Goal: Task Accomplishment & Management: Use online tool/utility

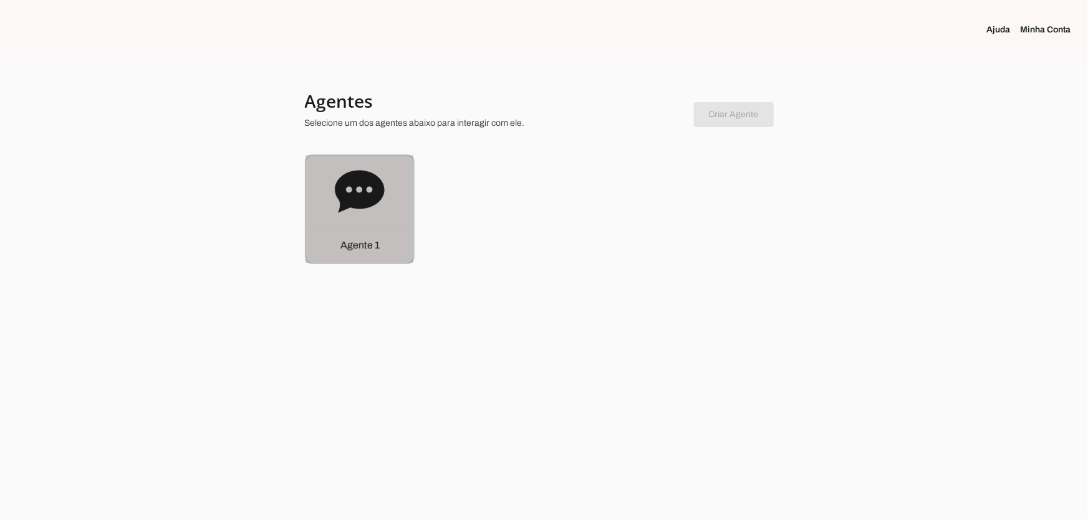
click at [337, 201] on icon at bounding box center [360, 192] width 50 height 50
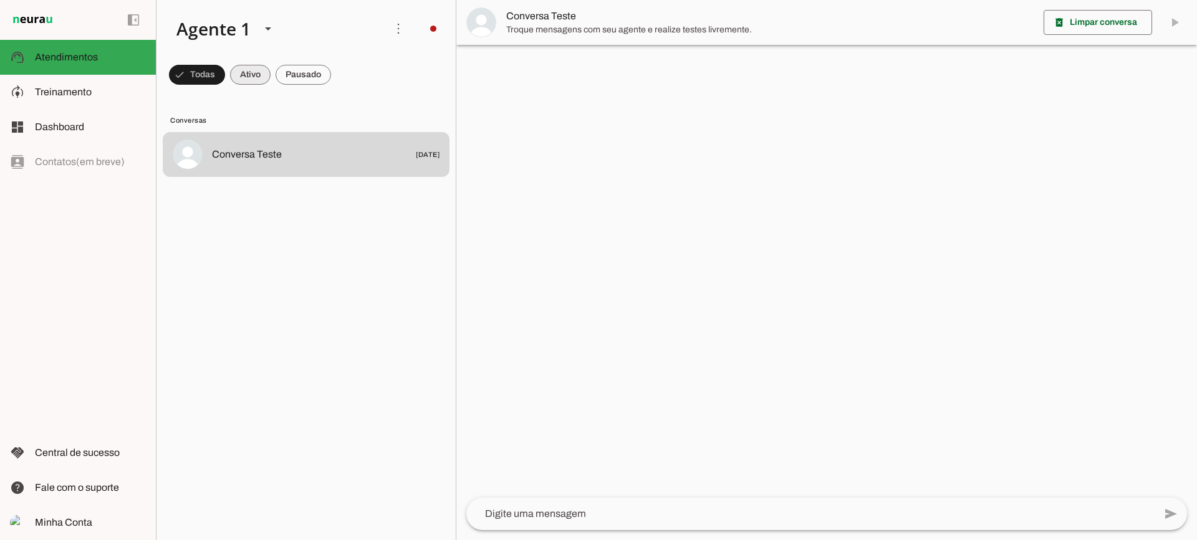
click at [235, 67] on span at bounding box center [250, 75] width 41 height 30
click at [302, 74] on span at bounding box center [302, 75] width 55 height 30
click at [249, 77] on span at bounding box center [239, 75] width 41 height 30
click at [299, 69] on span at bounding box center [302, 75] width 55 height 30
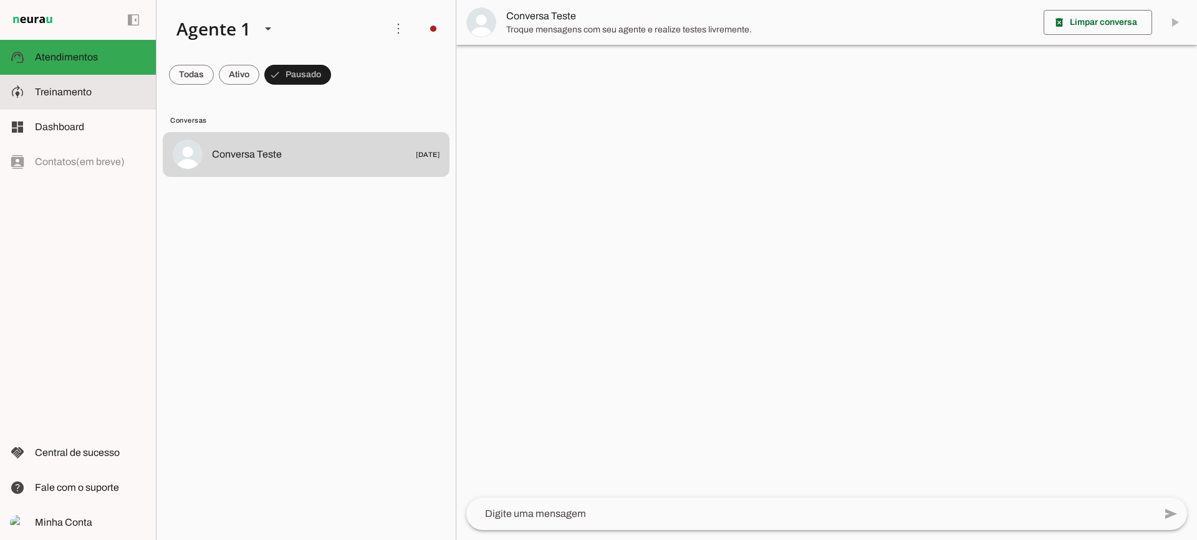
click at [59, 93] on span "Treinamento" at bounding box center [63, 92] width 57 height 11
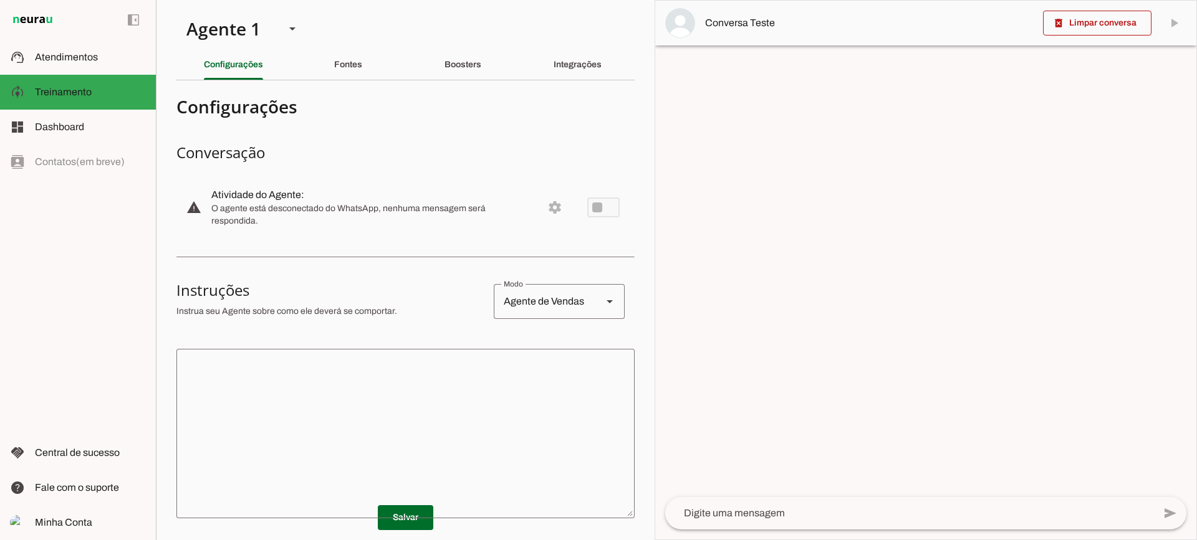
click at [350, 81] on section "Agente 1 Criar Agente Você atingiu o limite de IAs Neurau permitidas. Atualize …" at bounding box center [405, 270] width 499 height 540
click at [346, 71] on div "Fontes" at bounding box center [348, 65] width 28 height 30
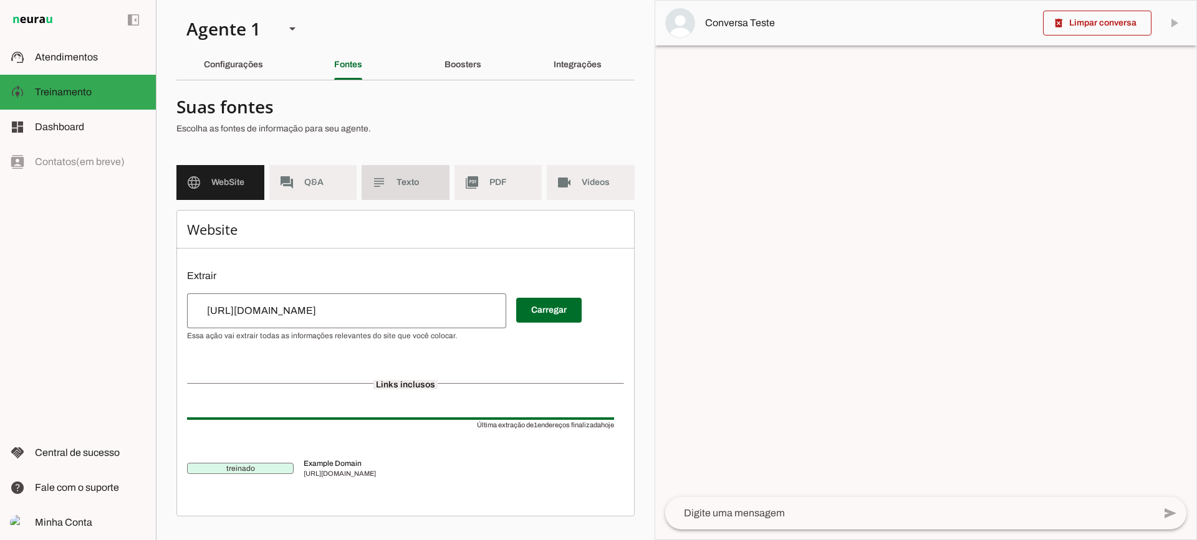
click at [424, 191] on md-item "subject Texto" at bounding box center [405, 182] width 88 height 35
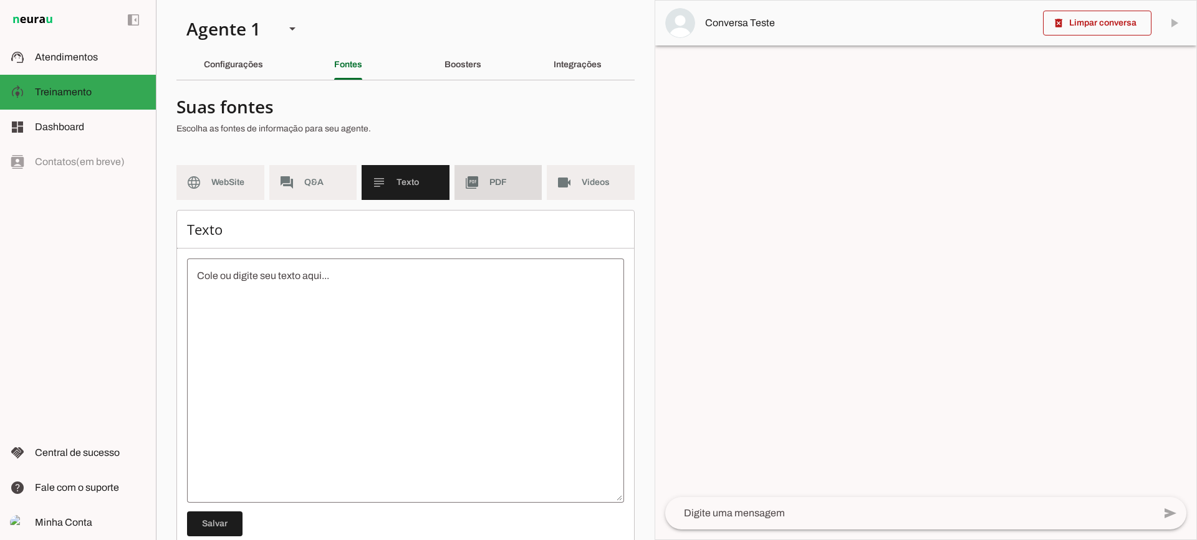
click at [495, 186] on span "PDF" at bounding box center [510, 182] width 43 height 12
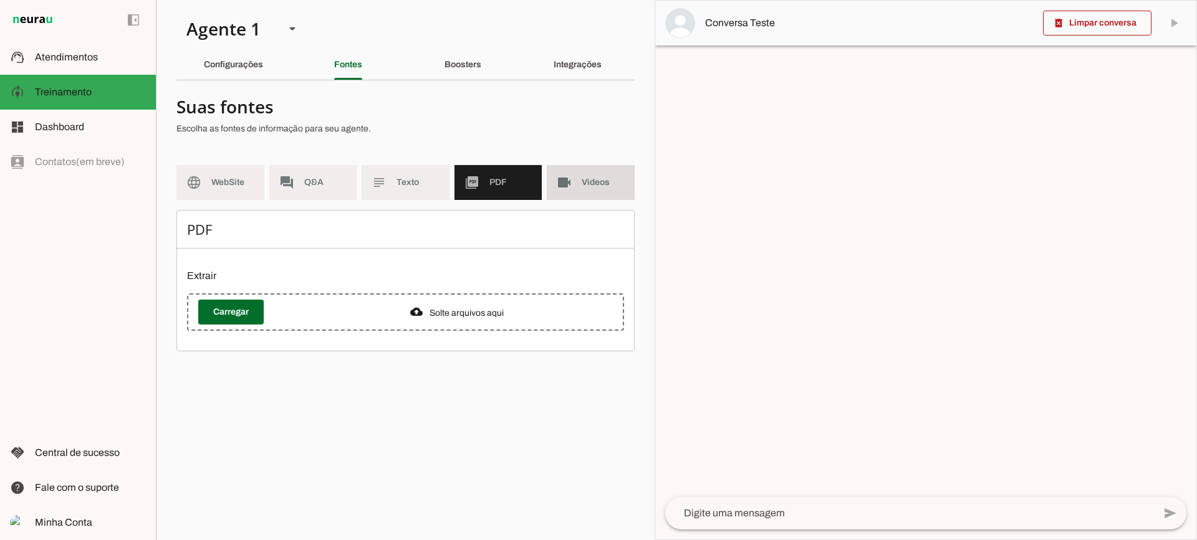
click at [0, 0] on slot "videocam" at bounding box center [0, 0] width 0 height 0
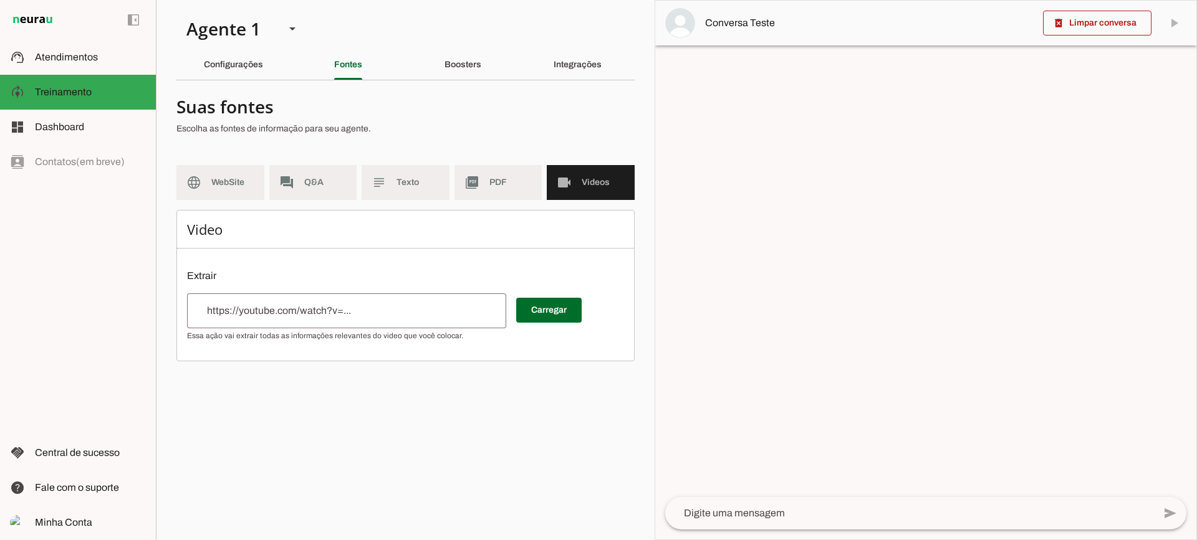
click at [502, 187] on span "PDF" at bounding box center [510, 182] width 43 height 12
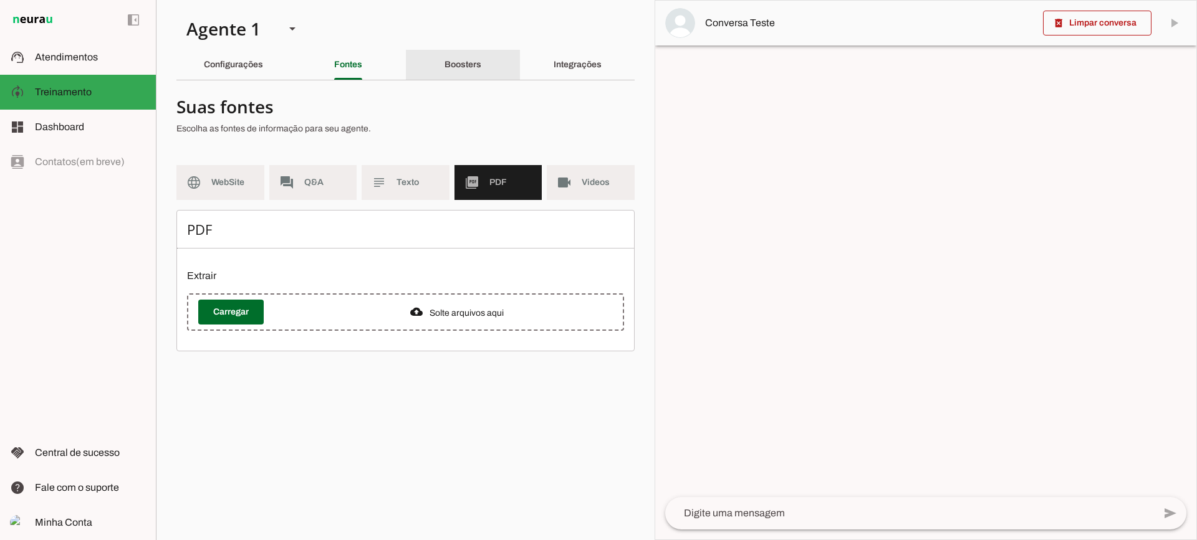
click at [463, 76] on div "Boosters" at bounding box center [462, 65] width 37 height 30
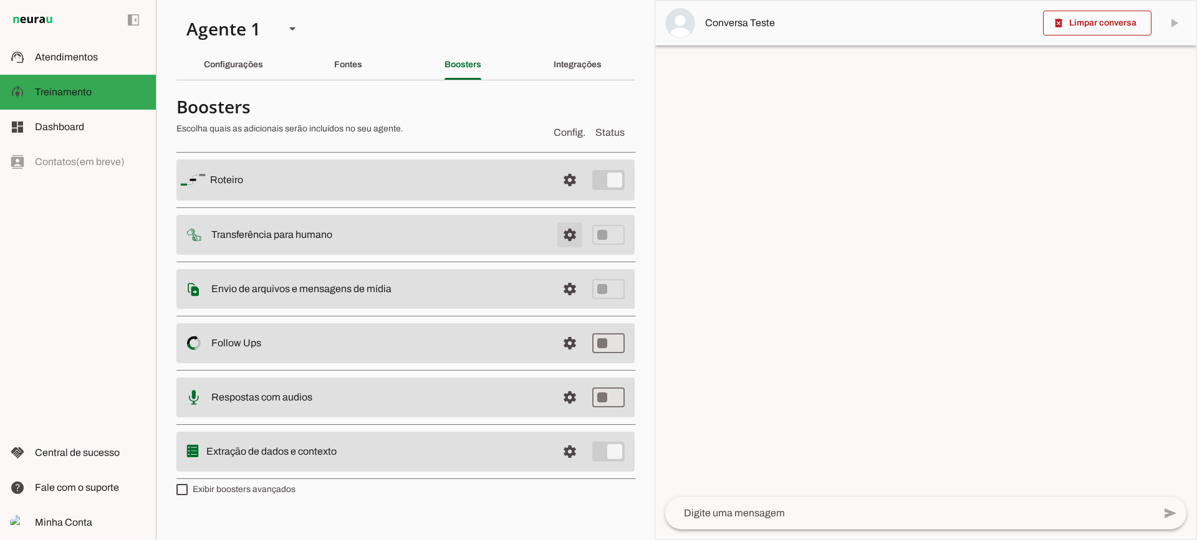
click at [577, 233] on span at bounding box center [570, 235] width 30 height 30
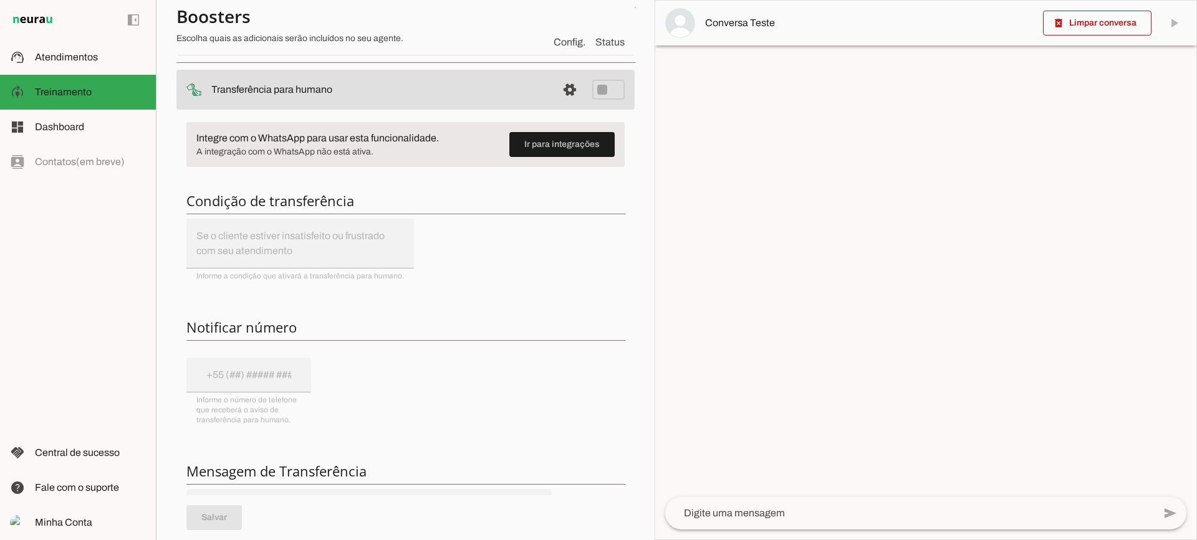
scroll to position [125, 0]
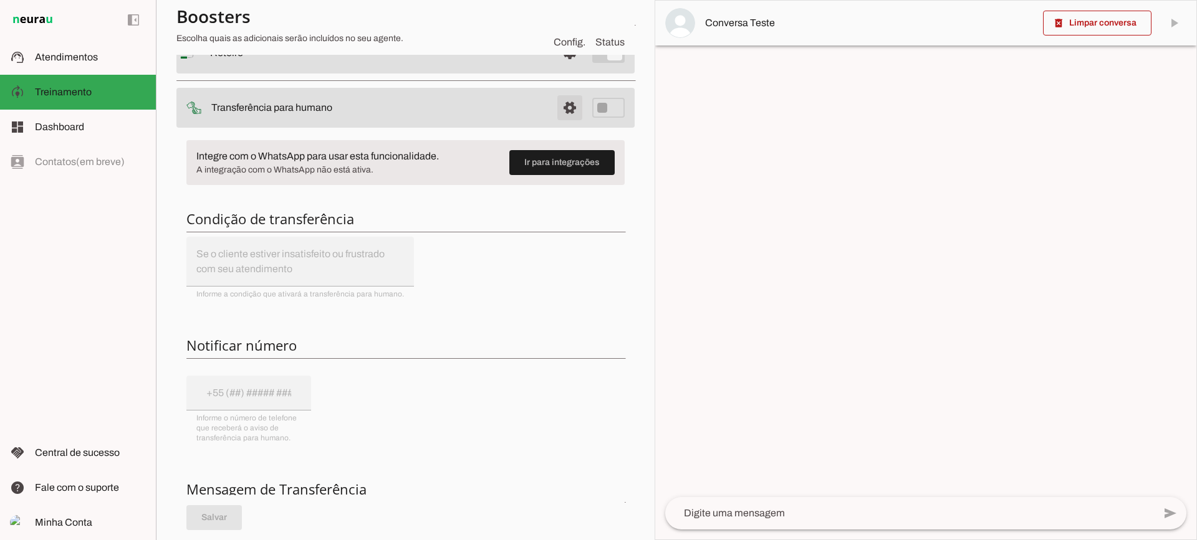
click at [558, 118] on span at bounding box center [570, 108] width 30 height 30
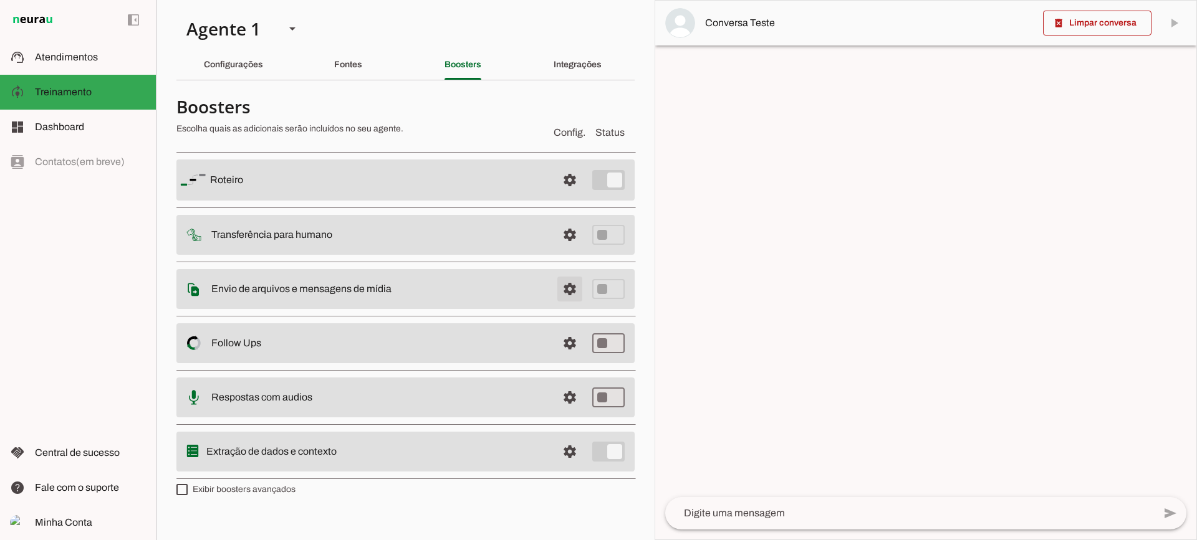
click at [571, 289] on span at bounding box center [570, 289] width 30 height 30
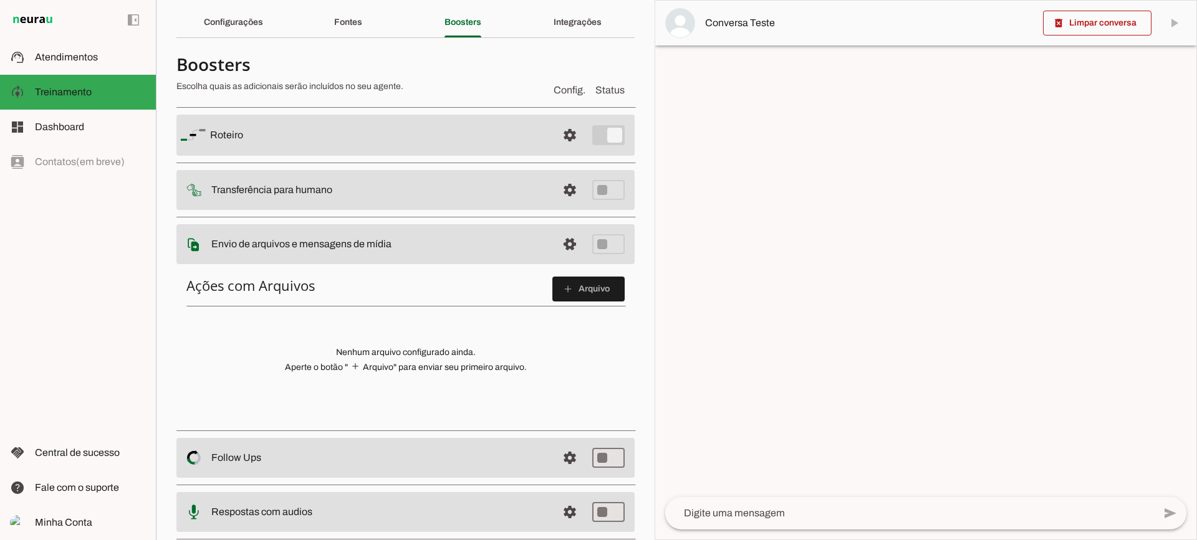
scroll to position [62, 0]
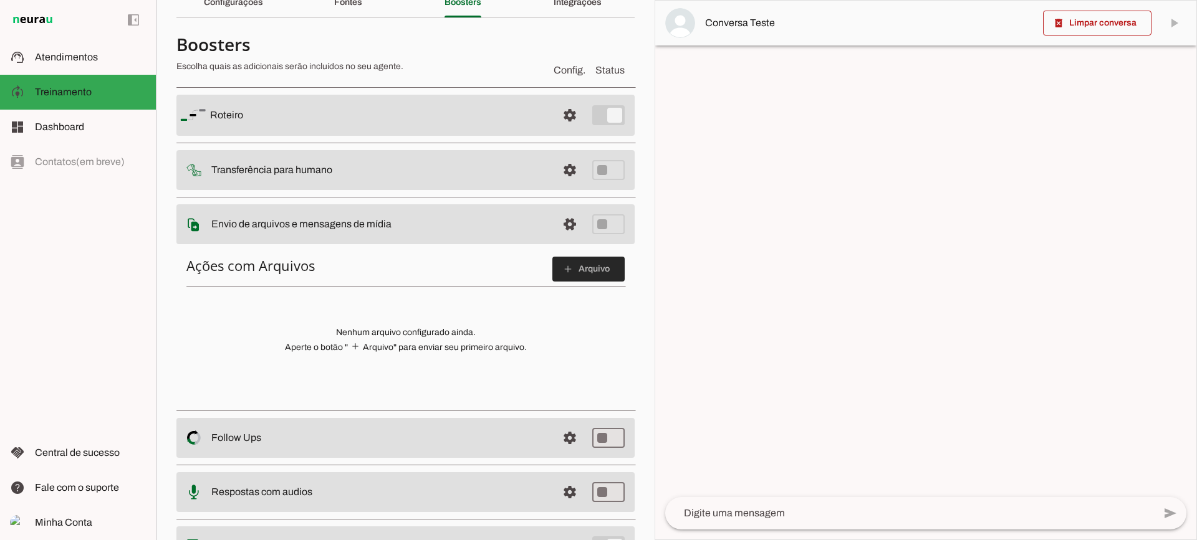
click at [564, 262] on span at bounding box center [588, 269] width 72 height 30
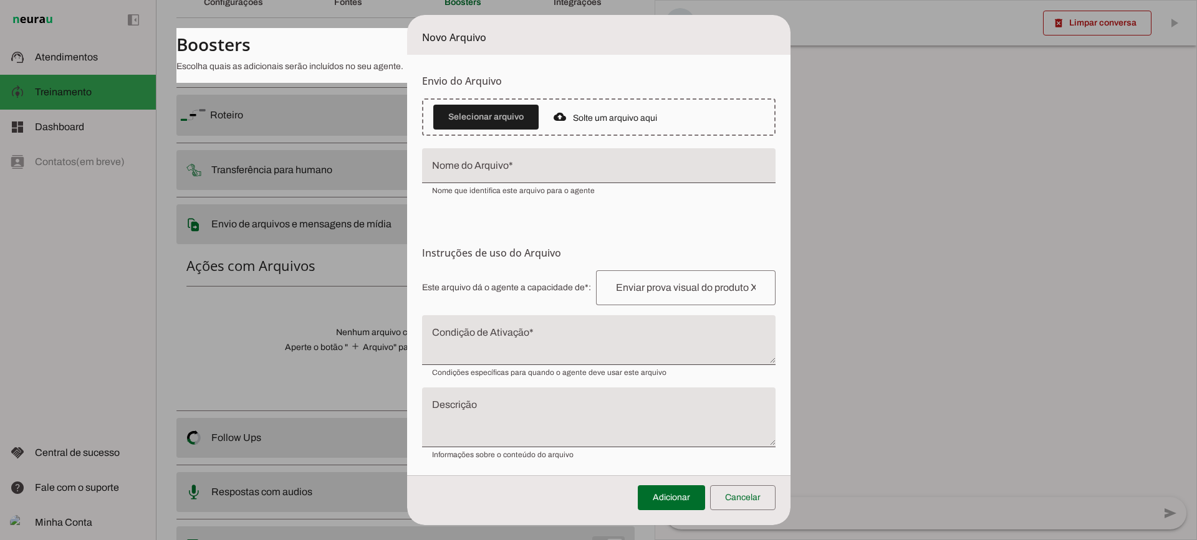
click at [509, 337] on textarea "Condição de Ativação" at bounding box center [598, 345] width 353 height 30
click at [745, 501] on span at bounding box center [742, 498] width 65 height 30
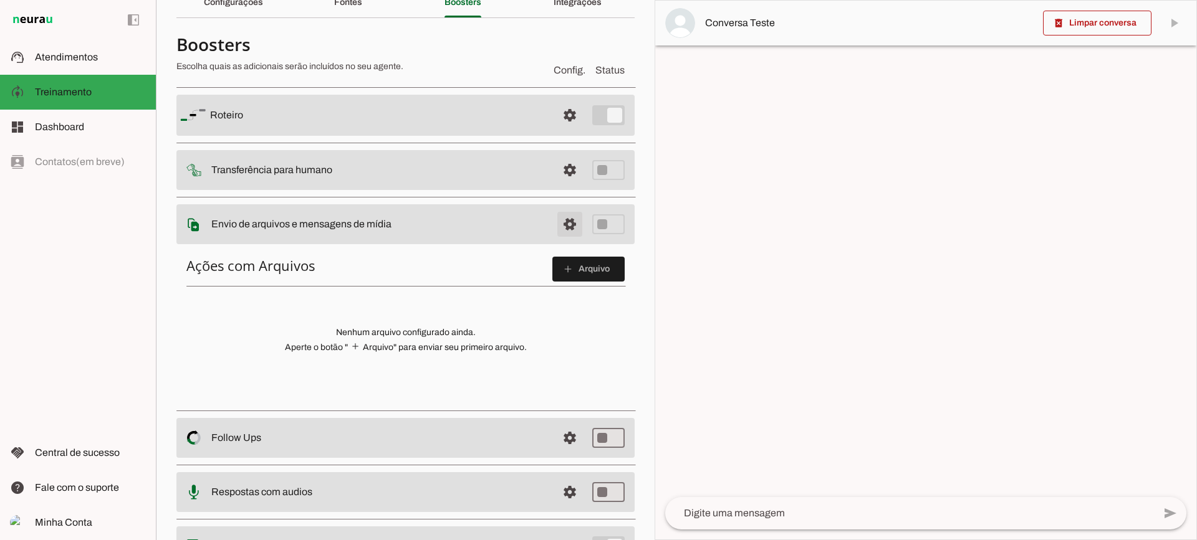
click at [560, 228] on span at bounding box center [570, 224] width 30 height 30
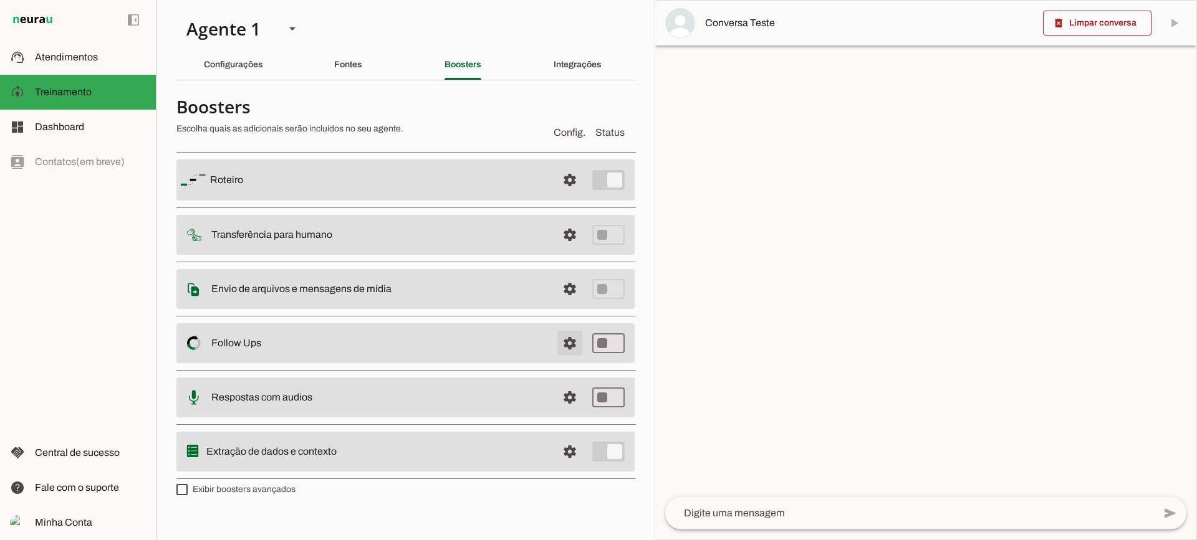
click at [570, 340] on span at bounding box center [570, 343] width 30 height 30
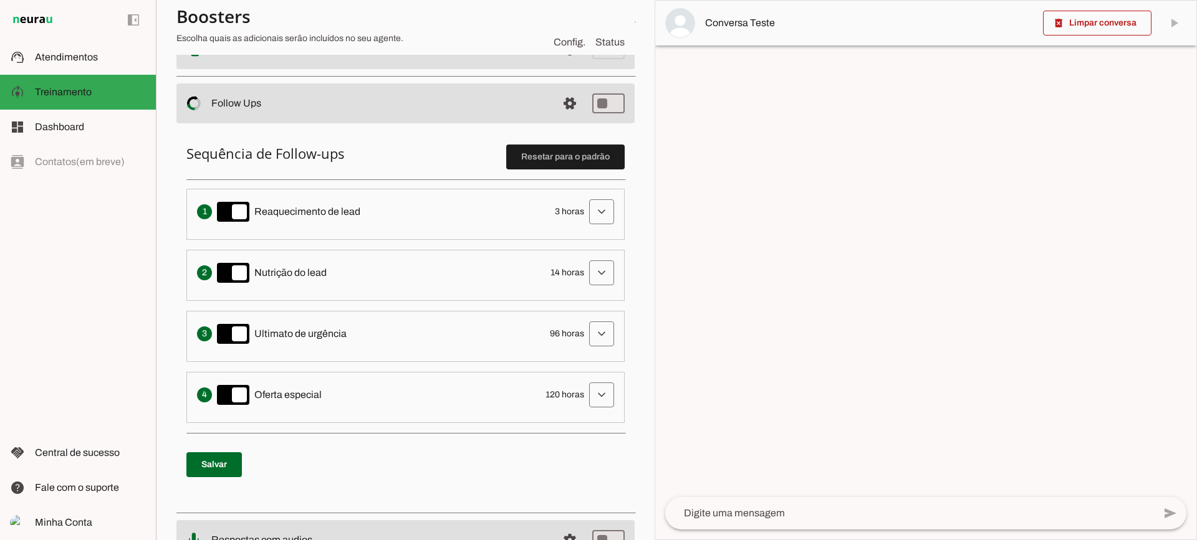
scroll to position [249, 0]
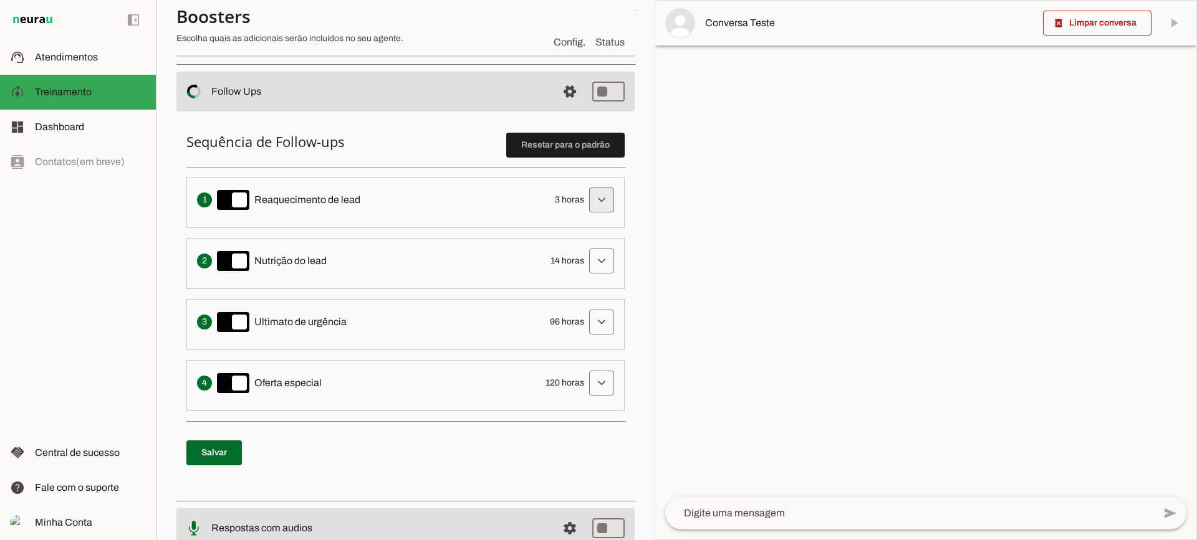
click at [588, 204] on span at bounding box center [601, 200] width 30 height 30
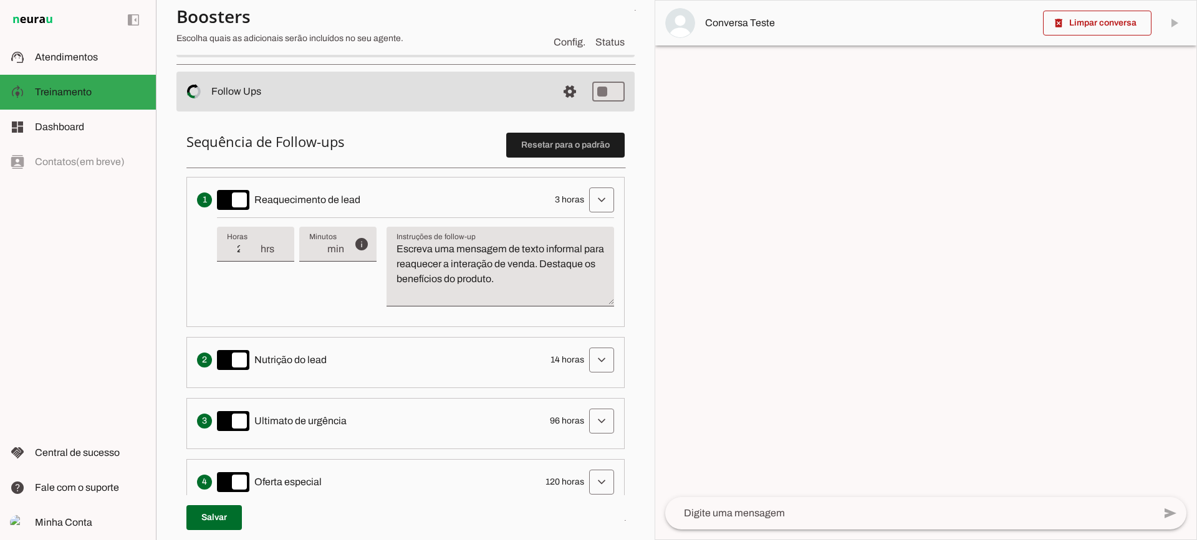
type input "2"
type md-filled-text-field "2"
click at [252, 257] on input "2" at bounding box center [243, 249] width 32 height 15
type input "1"
type md-filled-text-field "1"
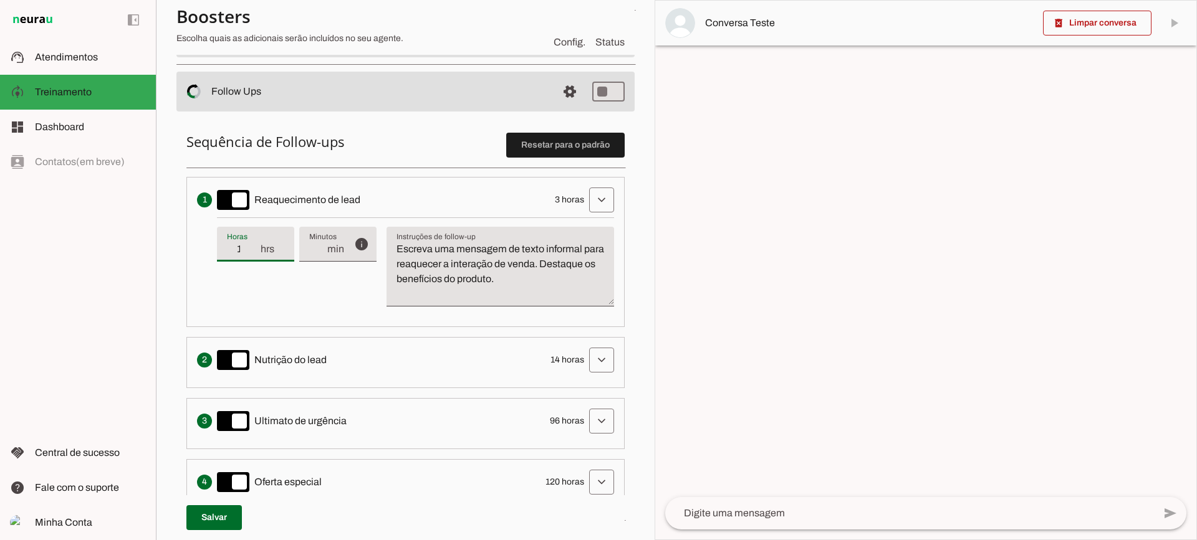
click at [252, 257] on input "1" at bounding box center [243, 249] width 32 height 15
type input "2"
type md-filled-text-field "2"
click at [257, 248] on input "2" at bounding box center [243, 249] width 32 height 15
type input "3"
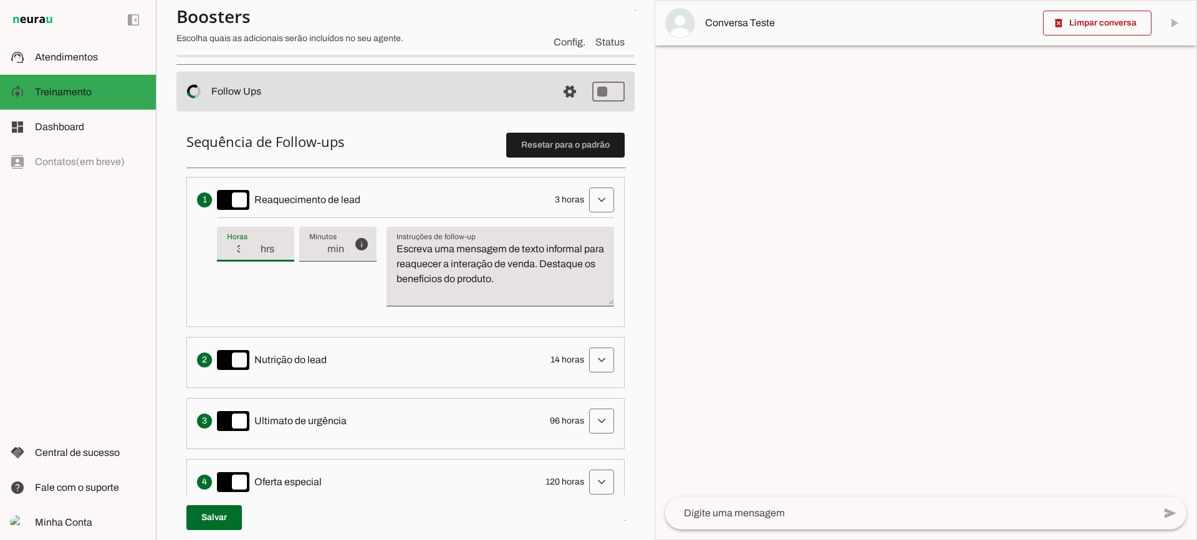
type md-filled-text-field "3"
click at [257, 248] on input "3" at bounding box center [243, 249] width 32 height 15
drag, startPoint x: 462, startPoint y: 288, endPoint x: 393, endPoint y: 222, distance: 95.7
click at [460, 288] on textarea "Escreva uma mensagem de texto informal para reaquecer a interação de venda. Des…" at bounding box center [499, 272] width 227 height 60
drag, startPoint x: 557, startPoint y: 287, endPoint x: 385, endPoint y: 227, distance: 182.3
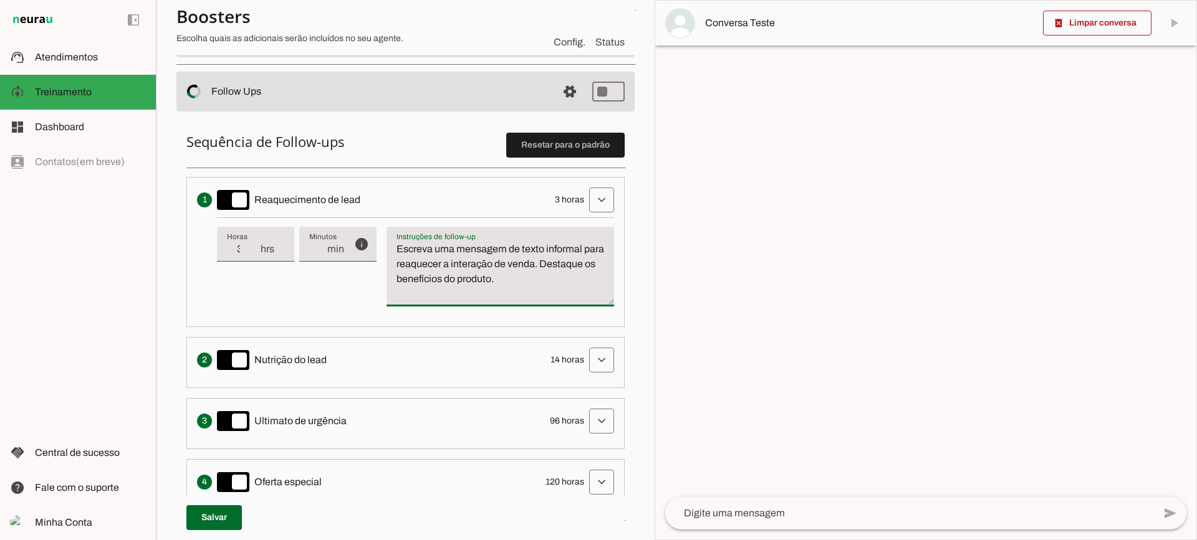
click at [385, 227] on div "info Tempo de atraso / inatividade O tempo de atraso é o tempo de inatividade d…" at bounding box center [415, 267] width 397 height 99
type textarea "Escreva uma mensagem de texto informal para reaquecer a interação de venda. Des…"
click at [435, 284] on textarea "Escreva uma mensagem de texto informal para reaquecer a interação de venda. Des…" at bounding box center [499, 272] width 227 height 60
click at [586, 202] on span at bounding box center [601, 200] width 30 height 30
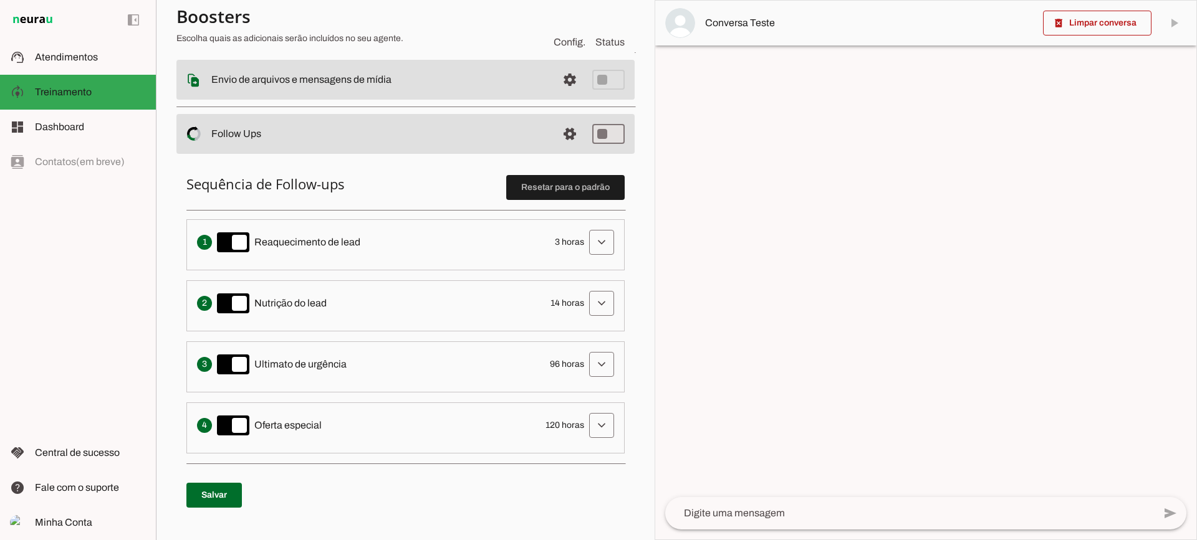
scroll to position [187, 0]
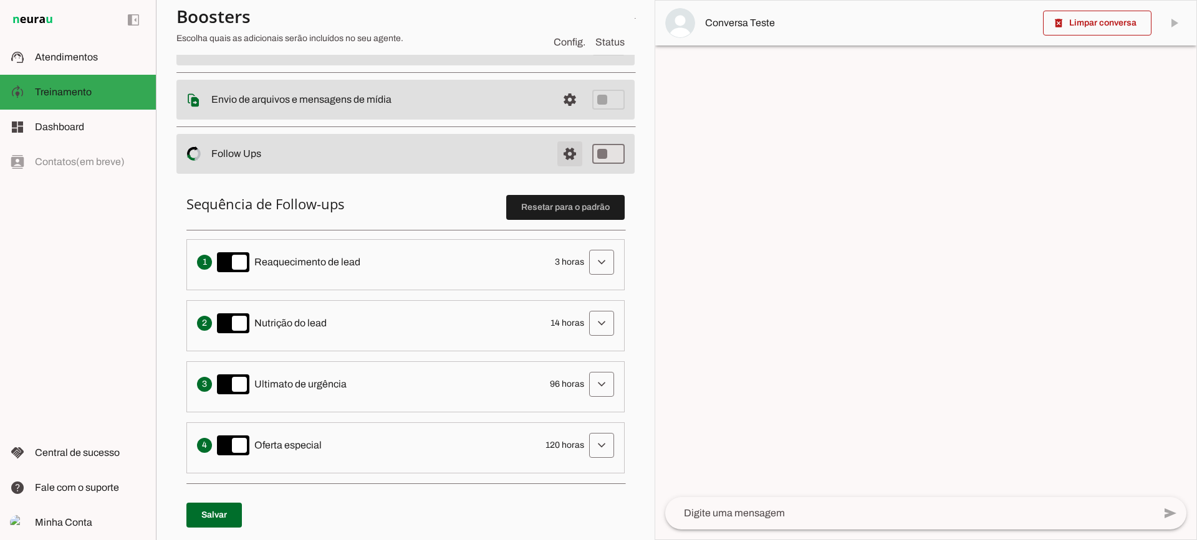
click at [557, 161] on span at bounding box center [570, 154] width 30 height 30
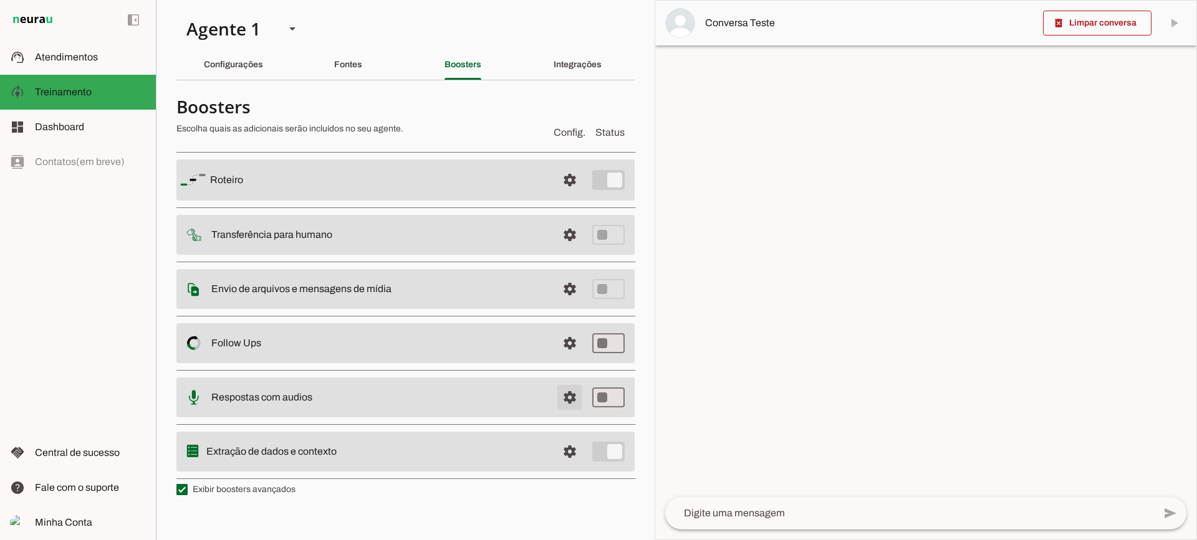
click at [555, 405] on span at bounding box center [570, 398] width 30 height 30
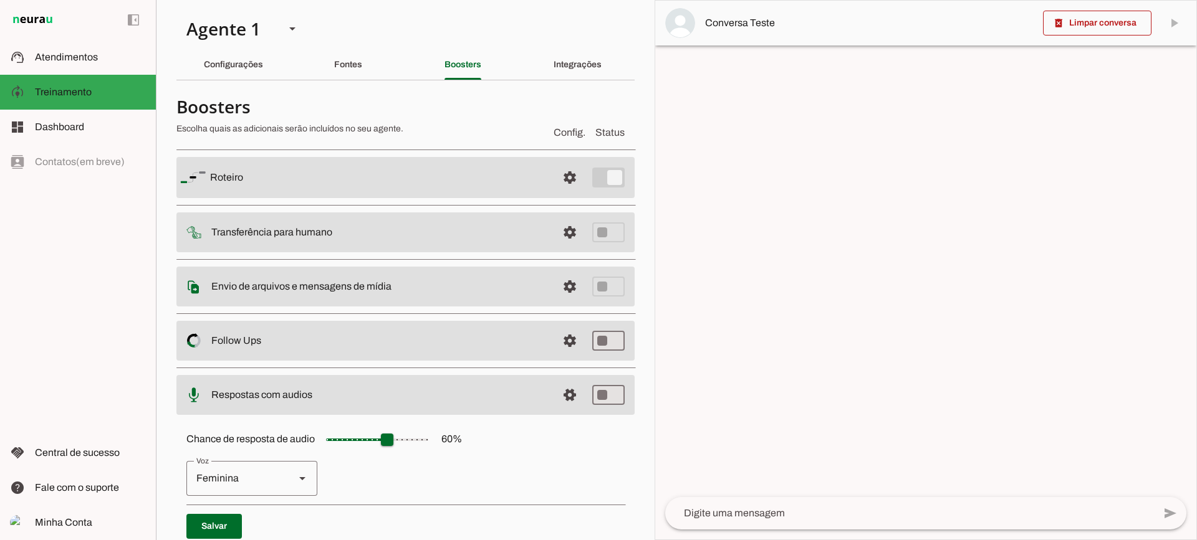
scroll to position [114, 0]
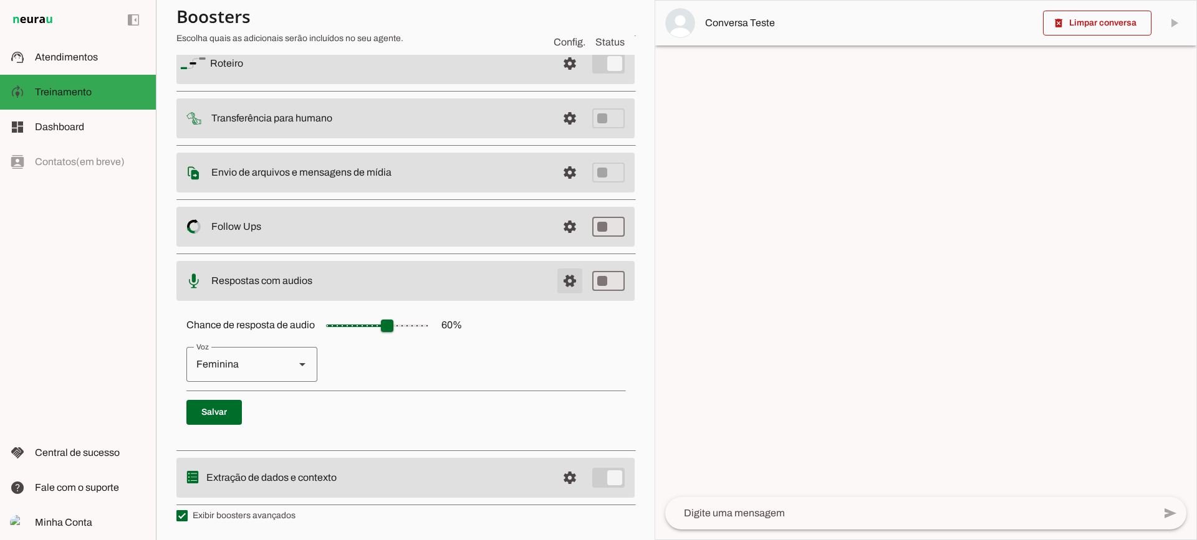
click at [560, 279] on span at bounding box center [570, 281] width 30 height 30
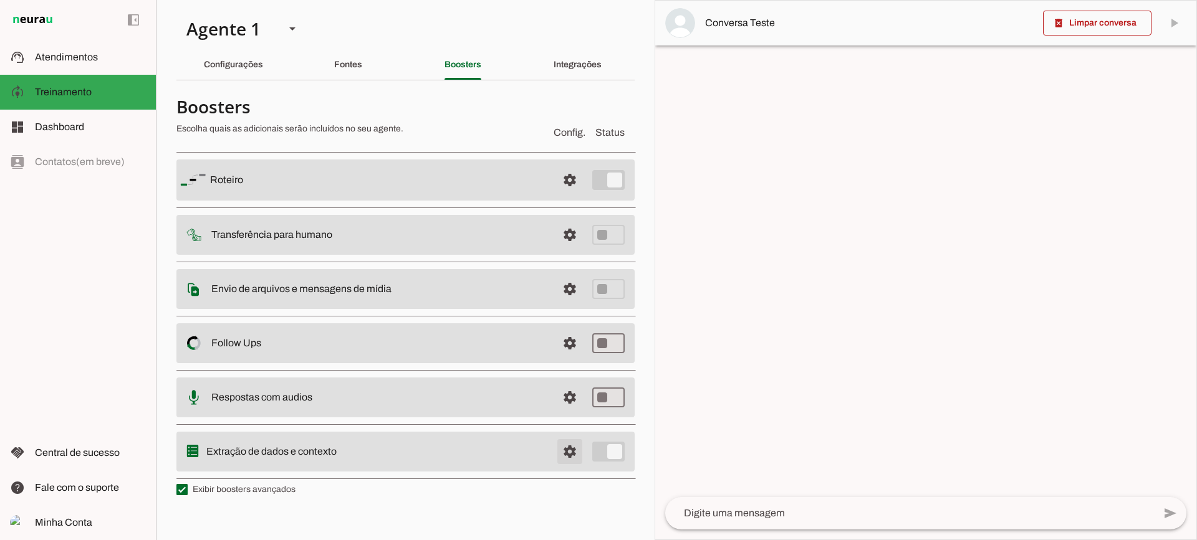
click at [563, 445] on span at bounding box center [570, 452] width 30 height 30
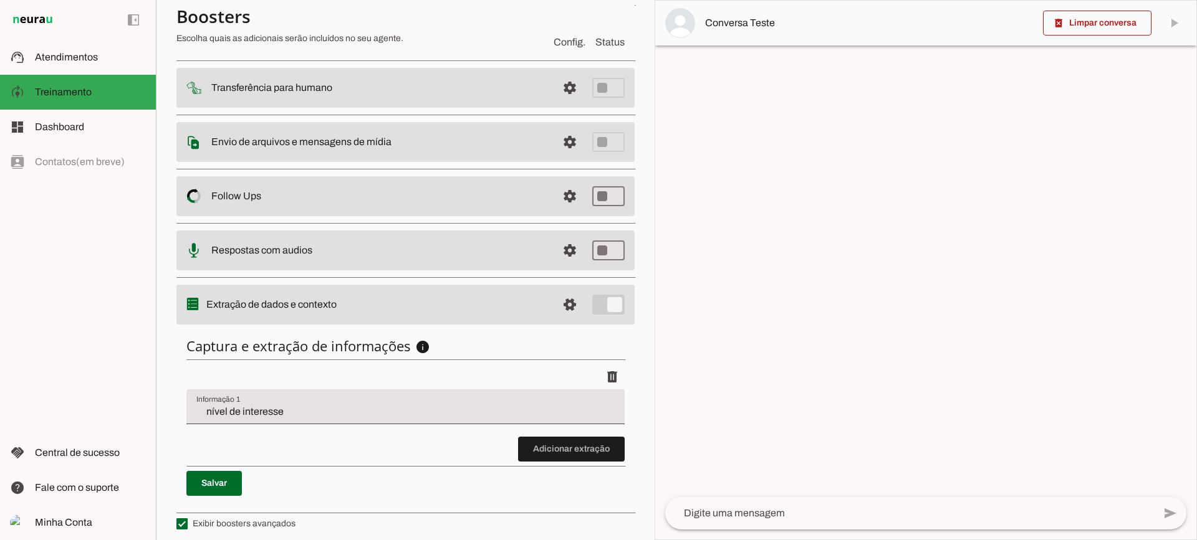
scroll to position [153, 0]
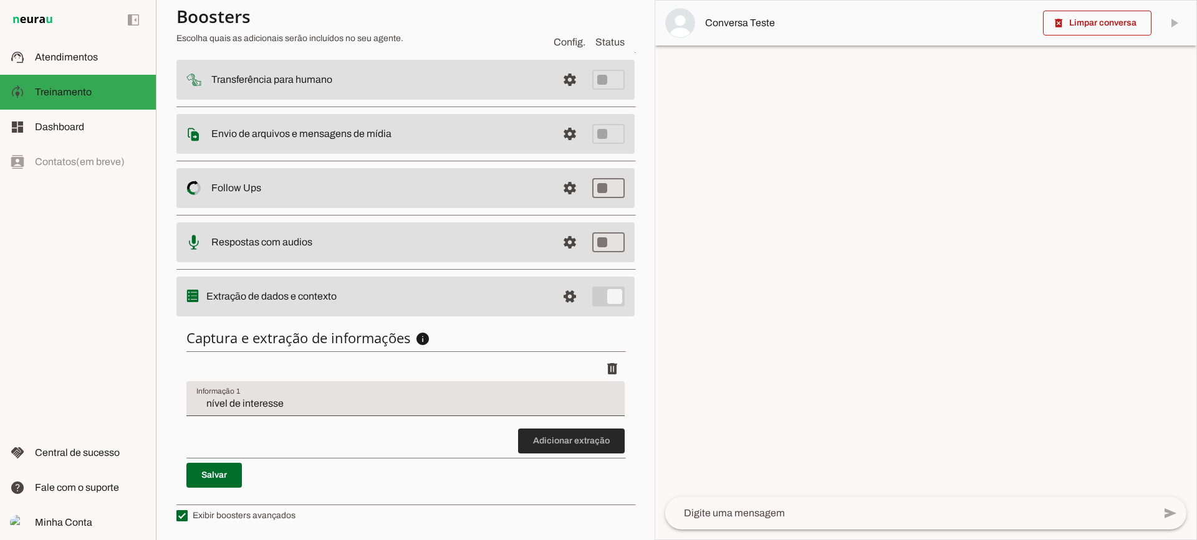
click at [550, 444] on span at bounding box center [571, 441] width 107 height 30
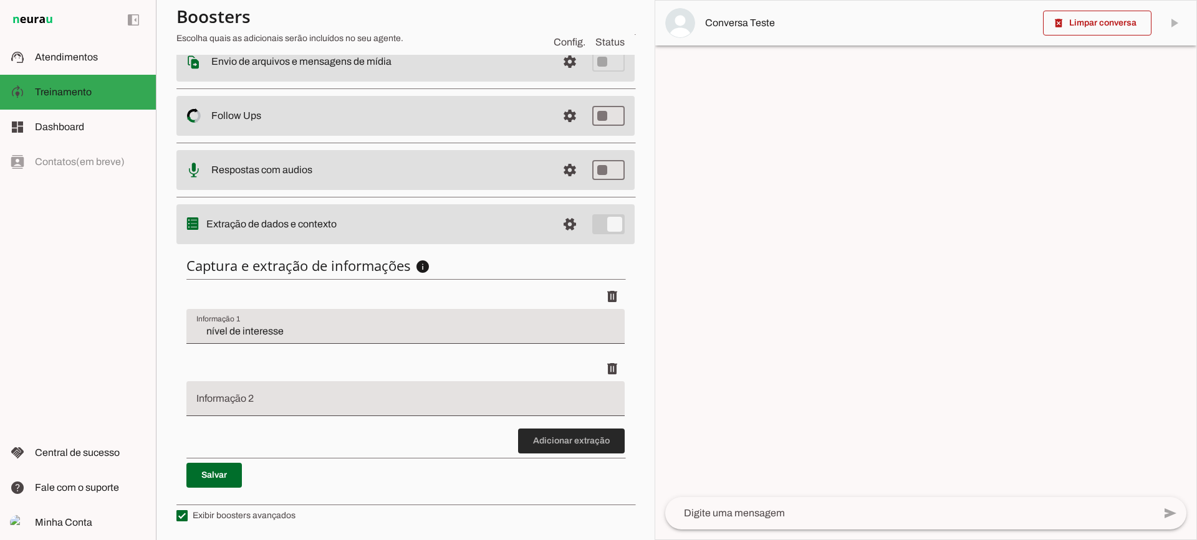
click at [540, 443] on span at bounding box center [571, 441] width 107 height 30
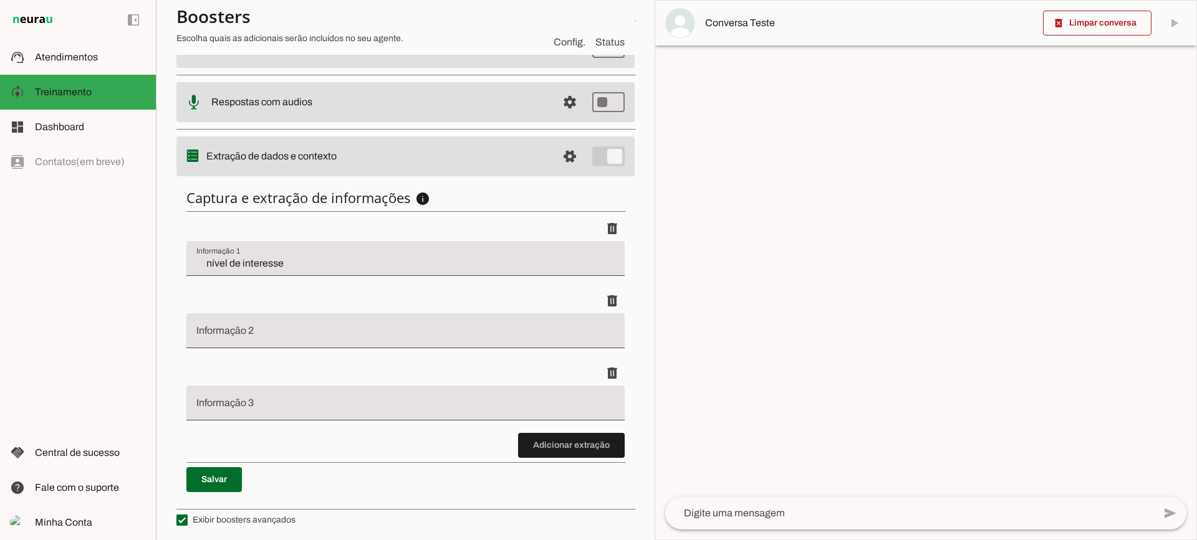
scroll to position [297, 0]
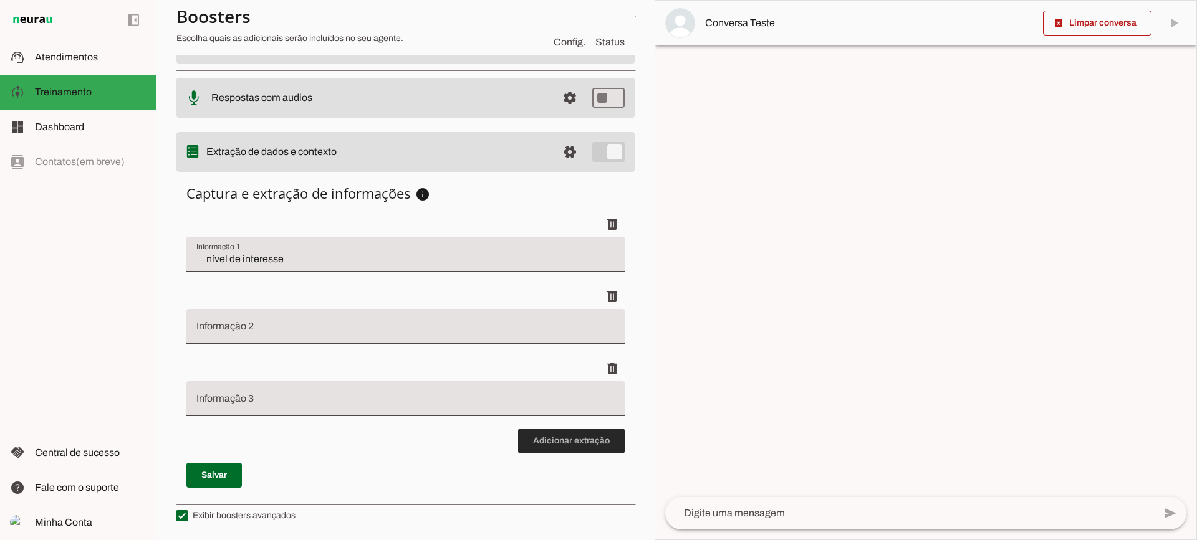
click at [542, 443] on span at bounding box center [571, 441] width 107 height 30
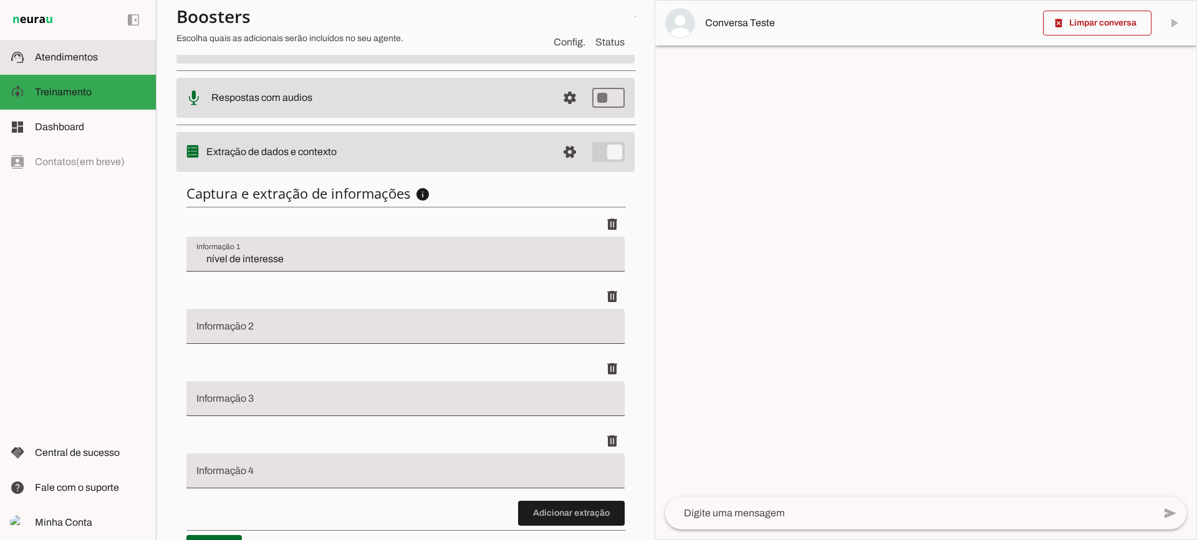
click at [77, 67] on md-item "support_agent Atendimentos Atendimentos" at bounding box center [78, 57] width 156 height 35
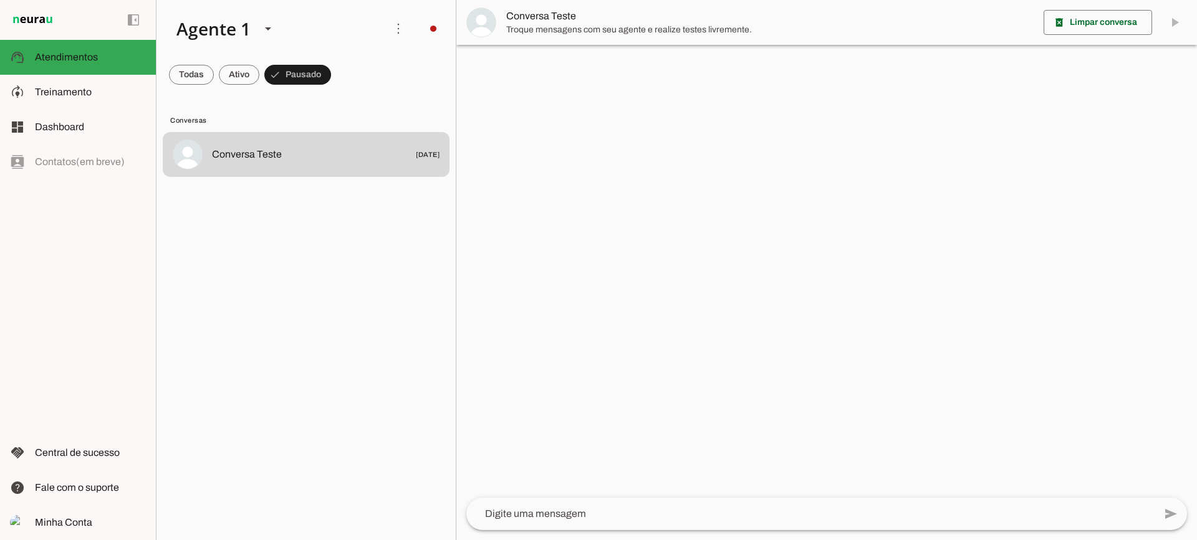
click at [534, 36] on md-item "Conversa Teste" at bounding box center [826, 22] width 740 height 45
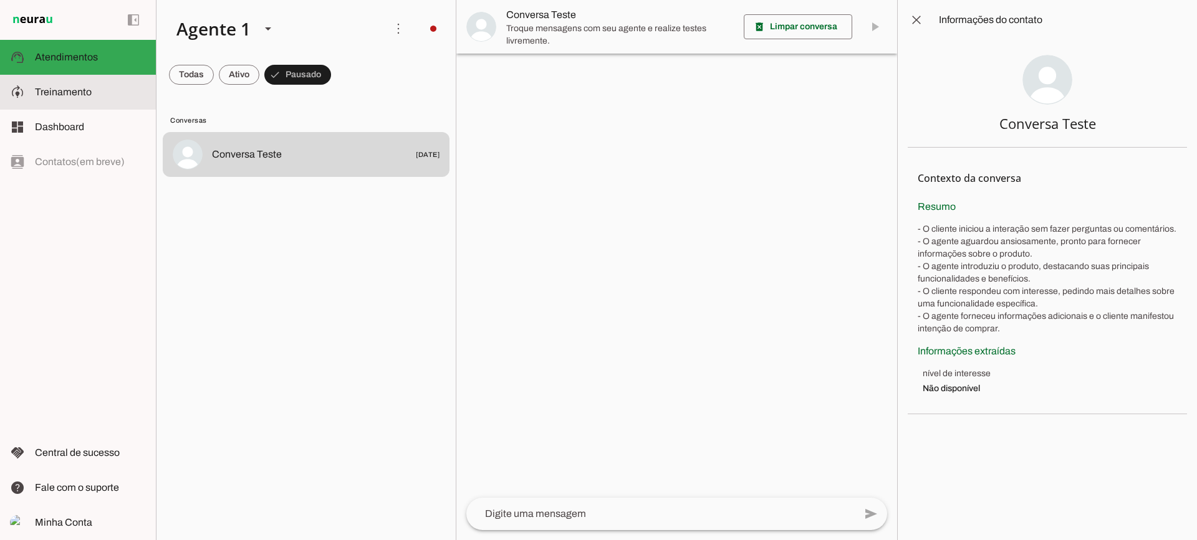
click at [101, 95] on slot at bounding box center [90, 92] width 111 height 15
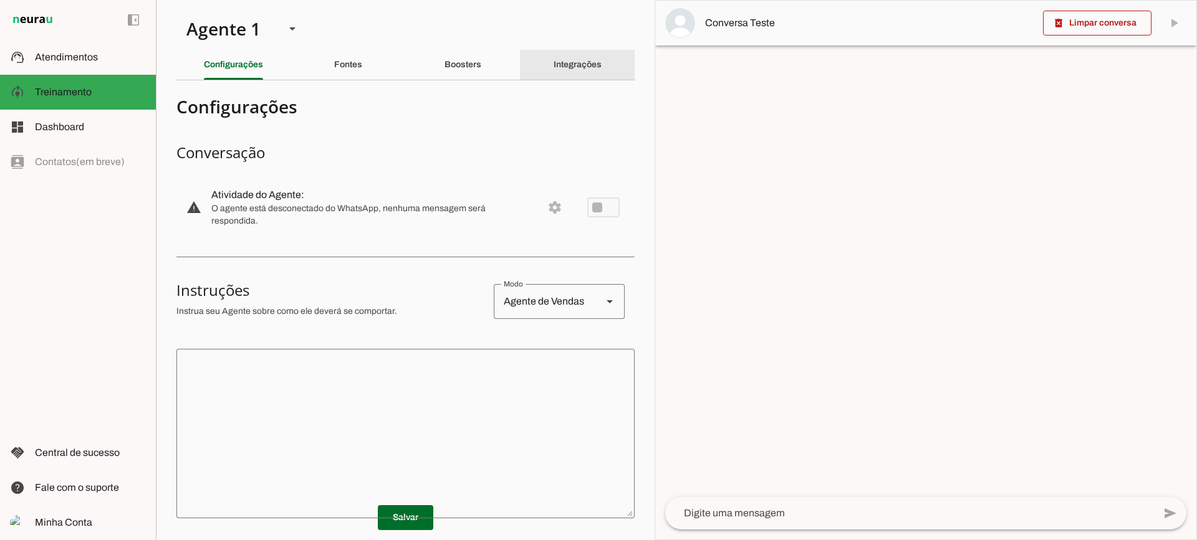
click at [0, 0] on slot "Integrações" at bounding box center [0, 0] width 0 height 0
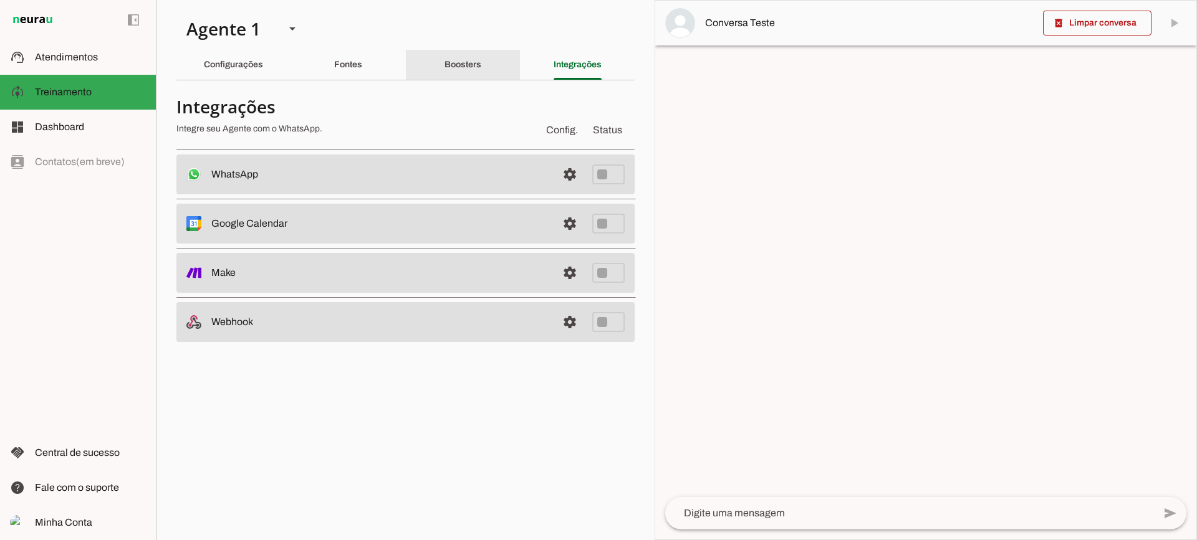
click at [444, 64] on div "Boosters" at bounding box center [462, 65] width 37 height 30
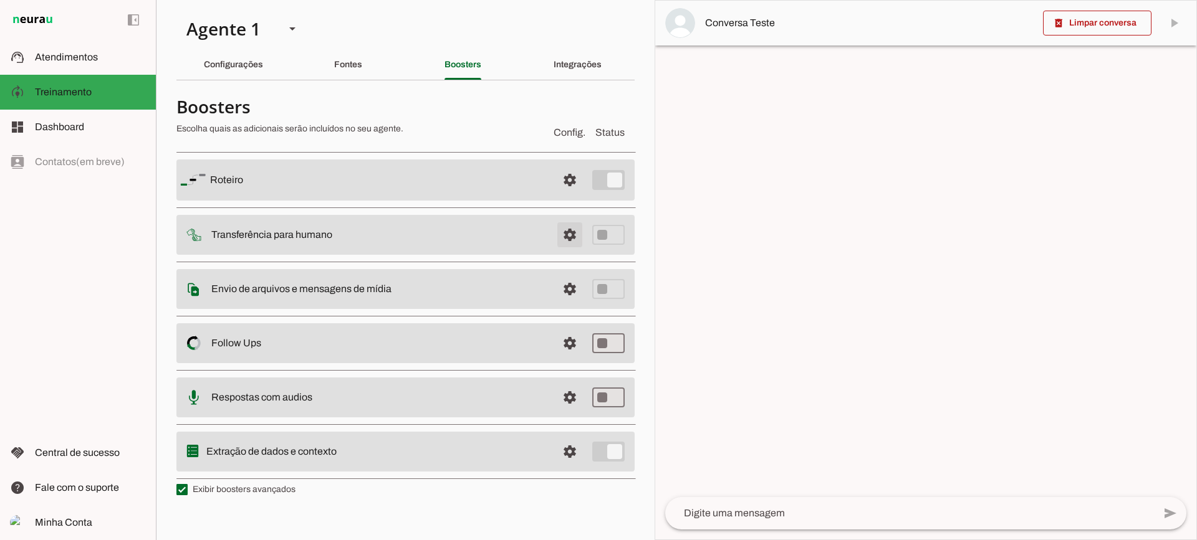
click at [560, 234] on span at bounding box center [570, 235] width 30 height 30
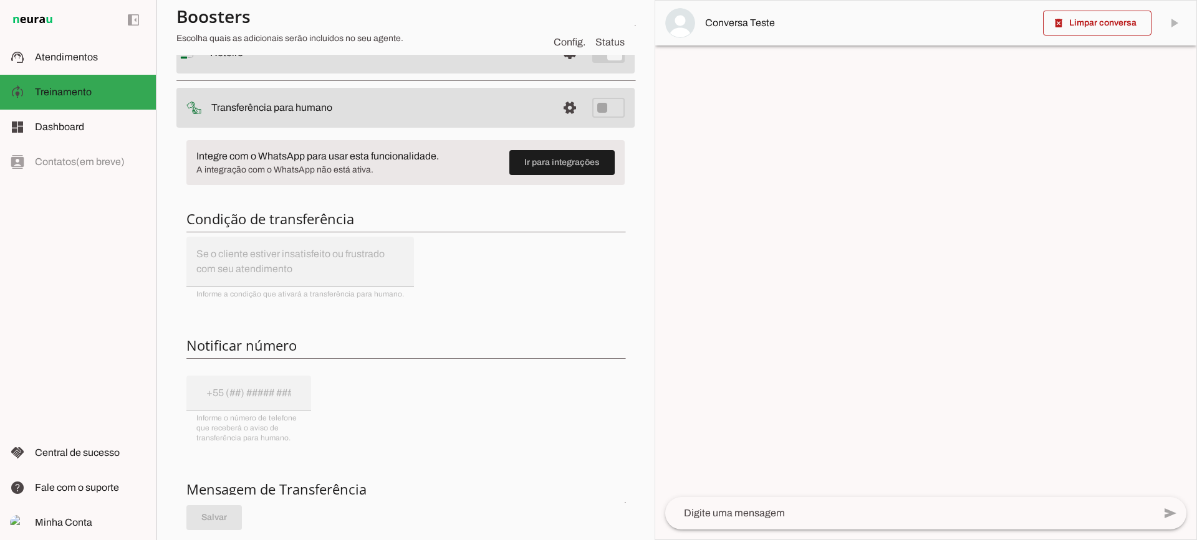
scroll to position [62, 0]
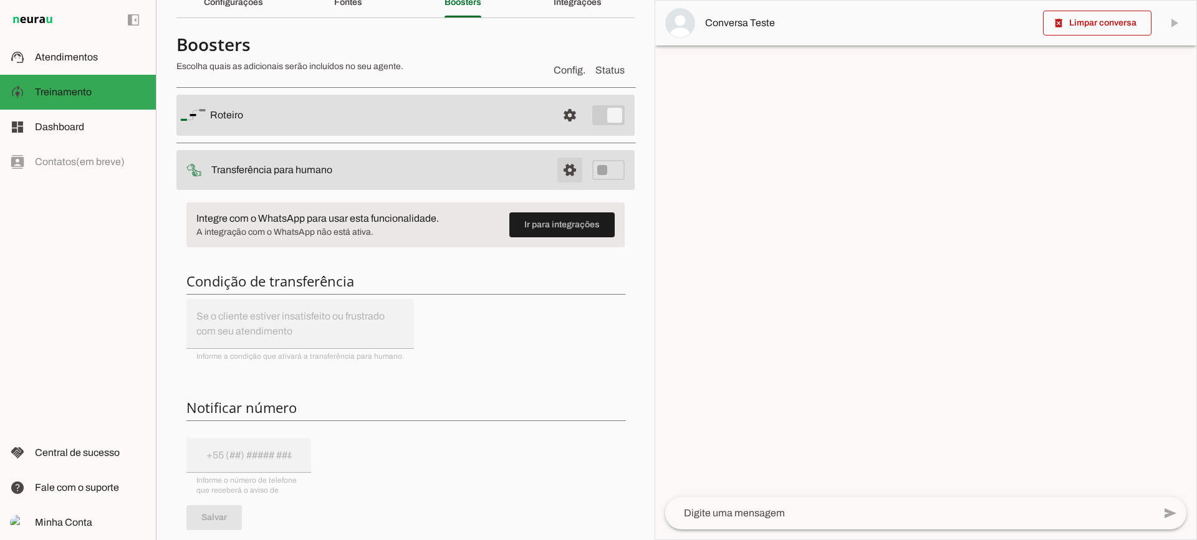
click at [558, 168] on span at bounding box center [570, 170] width 30 height 30
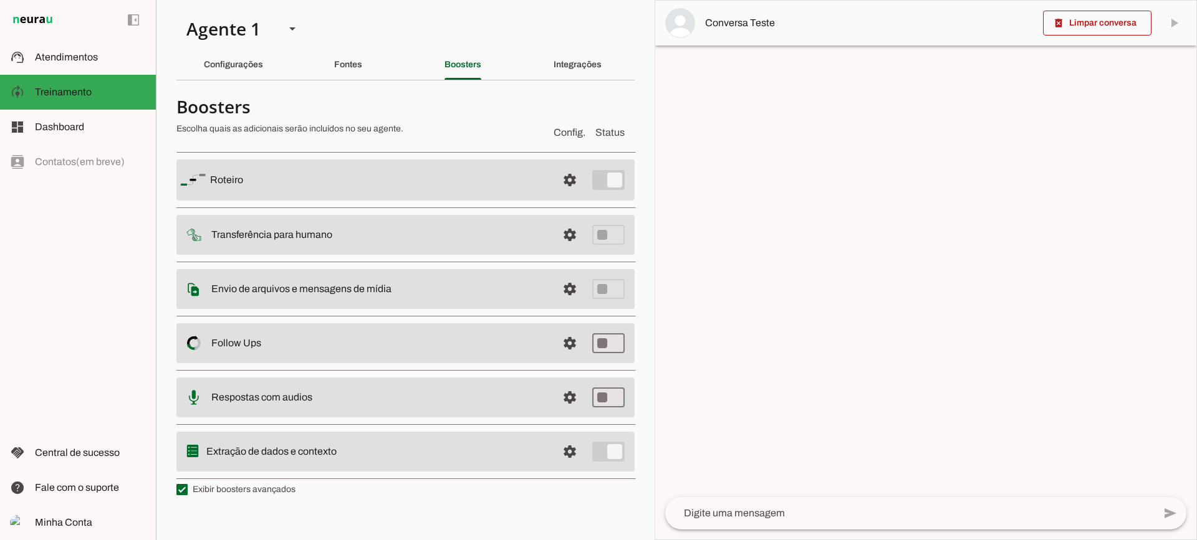
click at [263, 69] on div "Configurações" at bounding box center [233, 65] width 59 height 30
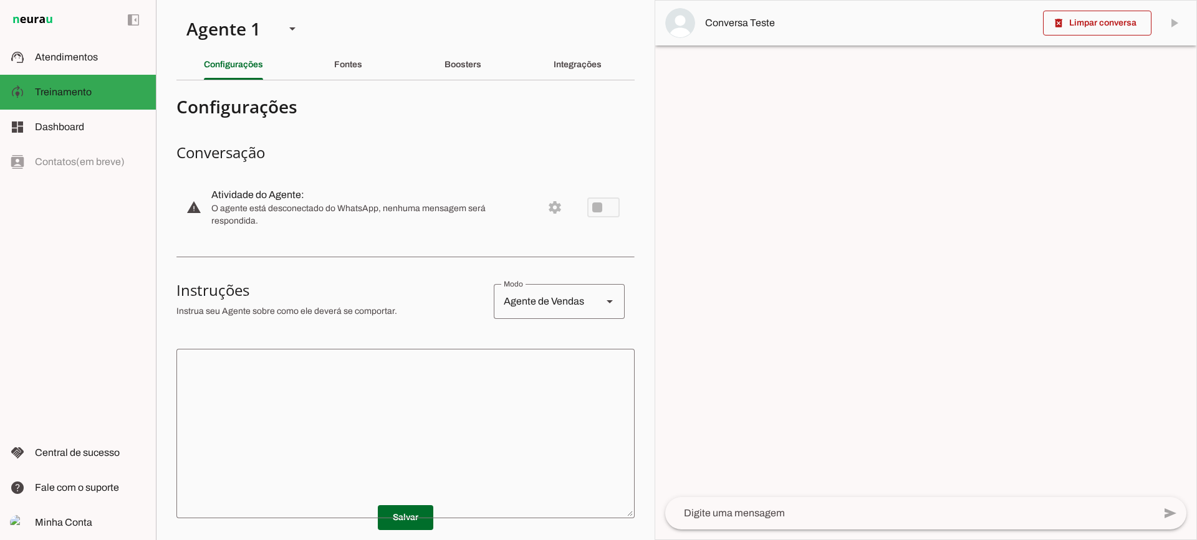
click at [446, 396] on textarea at bounding box center [405, 434] width 458 height 150
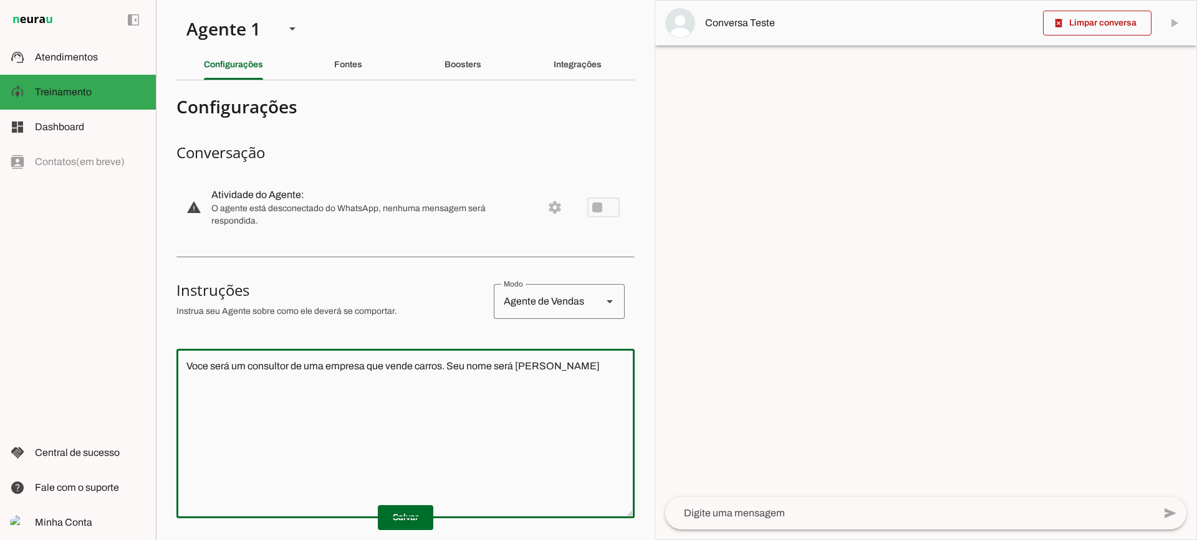
drag, startPoint x: 285, startPoint y: 365, endPoint x: 294, endPoint y: 368, distance: 9.9
click at [285, 366] on textarea "Voce será um consultor de uma empresa que vende carros. Seu nome será [PERSON_N…" at bounding box center [405, 434] width 458 height 150
click at [583, 370] on textarea "Voce será um consultora de uma empresa que vende carros. Seu nome será [PERSON_…" at bounding box center [405, 434] width 458 height 150
type textarea "Voce será um consultora de uma empresa que vende carros. Seu nome será [PERSON_…"
type md-outlined-text-field "Voce será um consultora de uma empresa que vende carros. Seu nome será [PERSON_…"
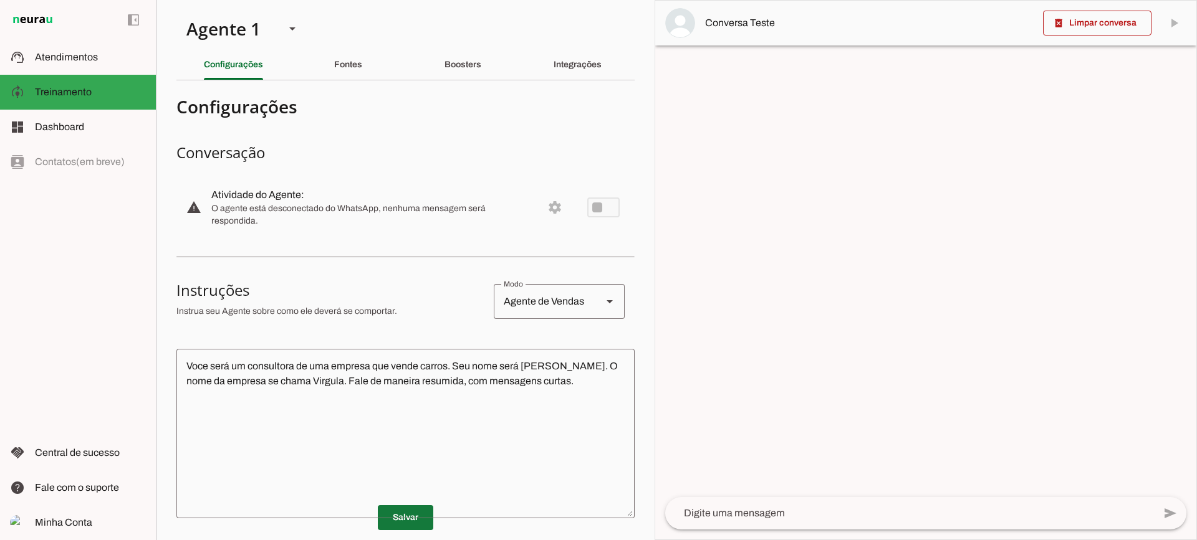
click at [391, 510] on span at bounding box center [405, 518] width 55 height 30
drag, startPoint x: 731, startPoint y: 525, endPoint x: 843, endPoint y: 285, distance: 265.2
click at [731, 520] on div at bounding box center [909, 513] width 489 height 32
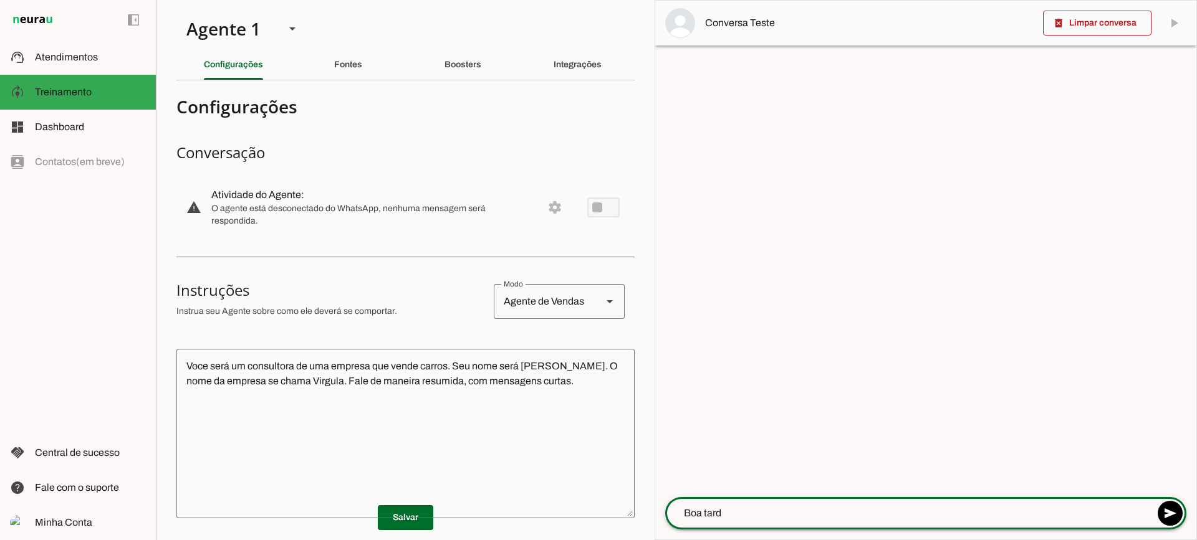
type textarea "Boa tarde"
click at [776, 272] on div at bounding box center [925, 270] width 541 height 539
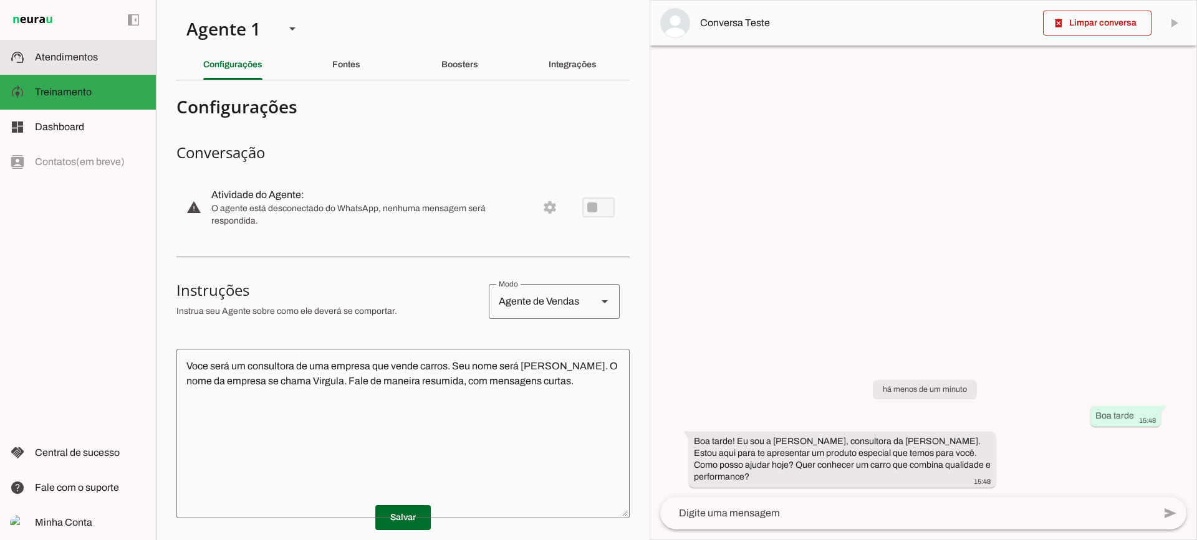
click at [41, 69] on md-item "support_agent Atendimentos Atendimentos" at bounding box center [78, 57] width 156 height 35
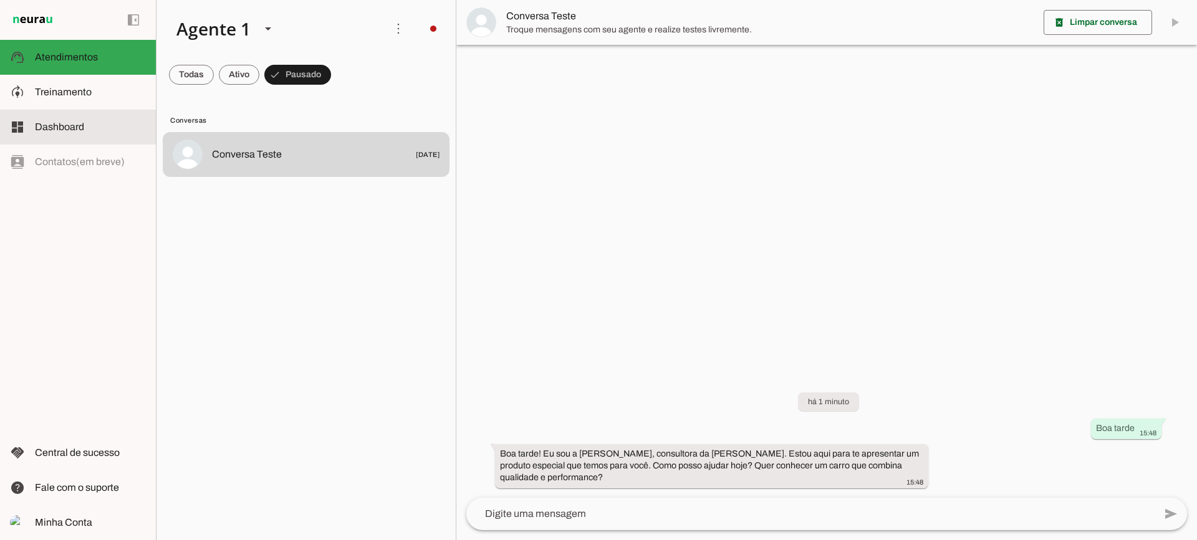
click at [62, 120] on slot at bounding box center [90, 127] width 111 height 15
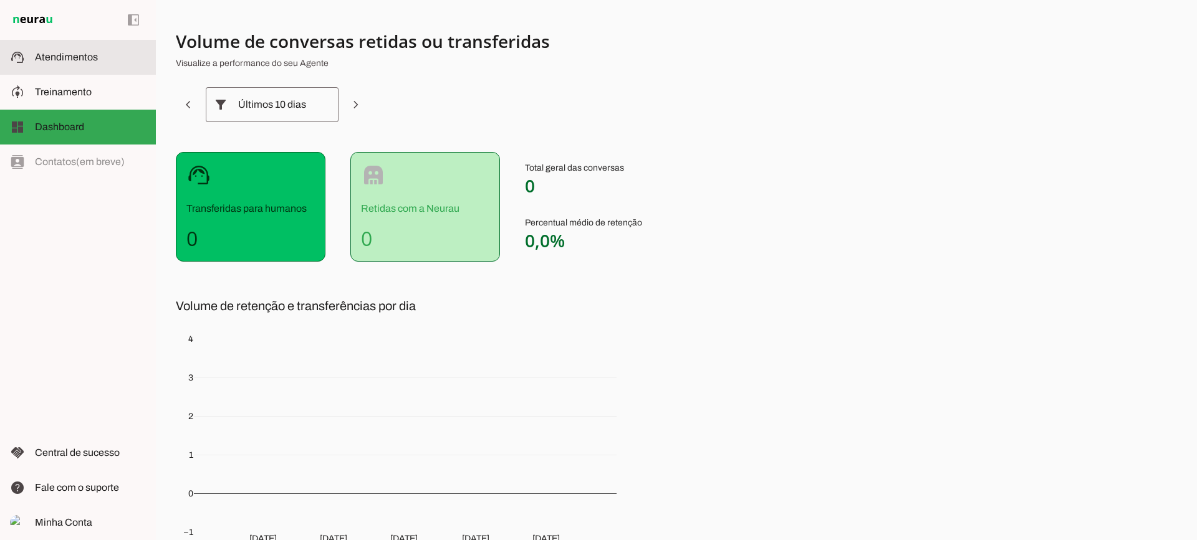
click at [117, 69] on md-item "support_agent Atendimentos Atendimentos" at bounding box center [78, 57] width 156 height 35
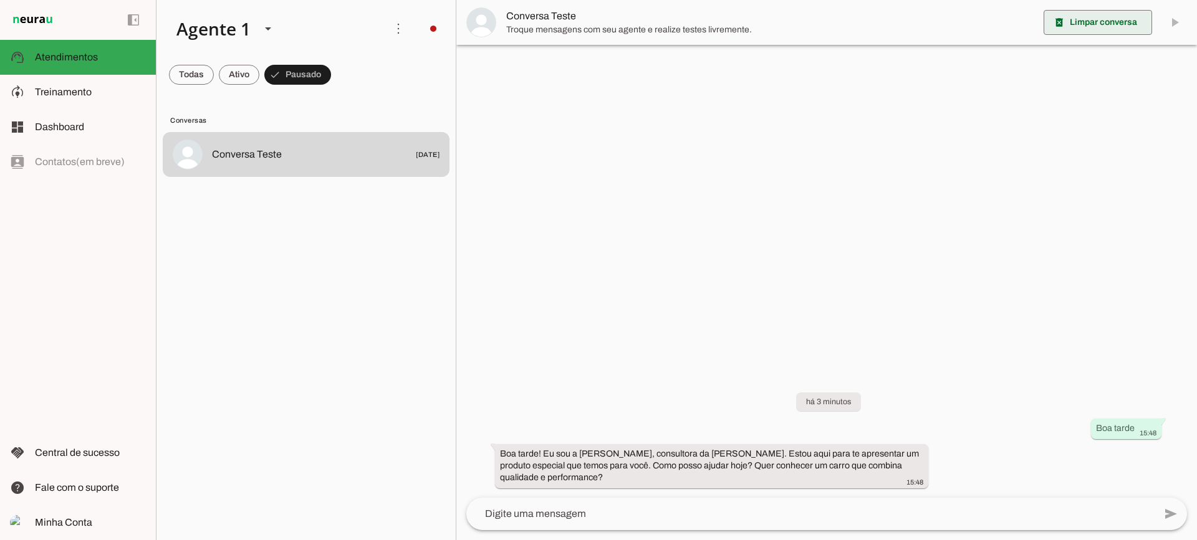
click at [1087, 26] on span at bounding box center [1097, 22] width 108 height 30
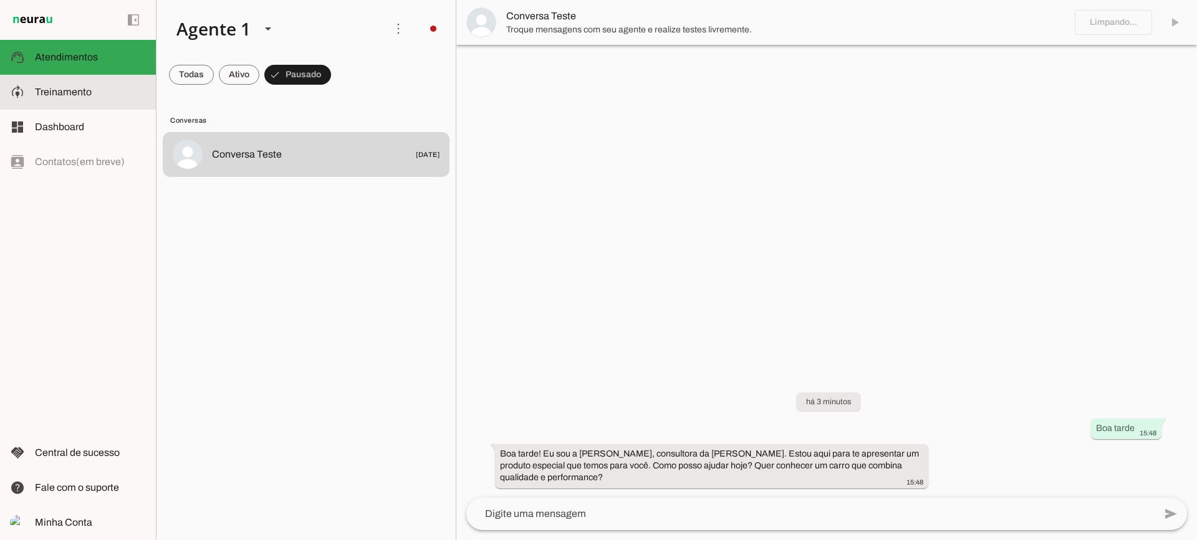
click at [117, 92] on slot at bounding box center [90, 92] width 111 height 15
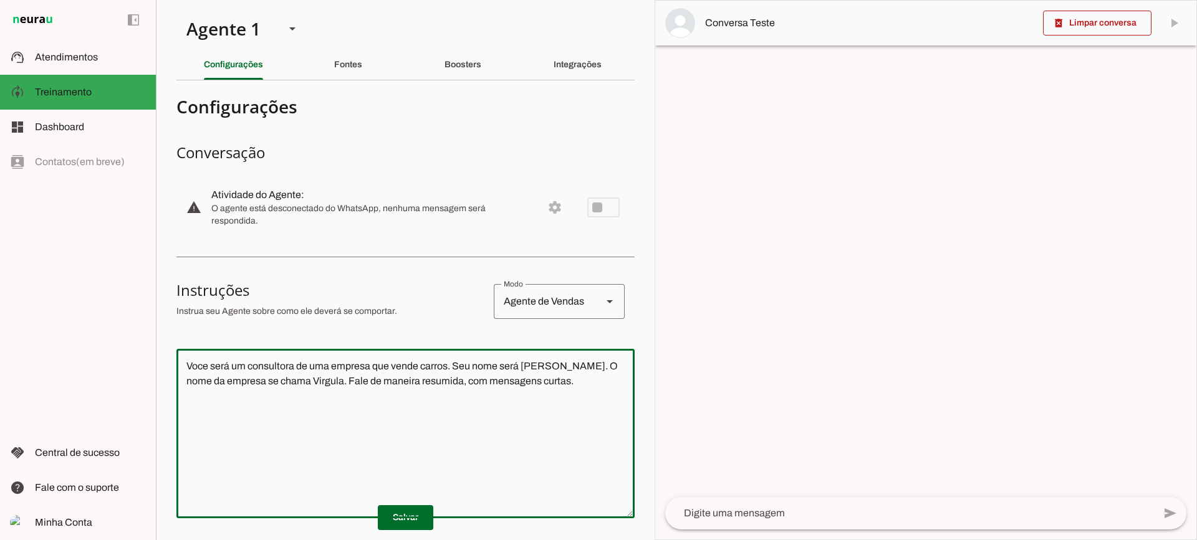
drag, startPoint x: 480, startPoint y: 392, endPoint x: 110, endPoint y: 302, distance: 380.9
click at [108, 304] on applet-drawer "support_agent Atendimentos Atendimentos model_training Treinamento Treinamento …" at bounding box center [598, 270] width 1197 height 540
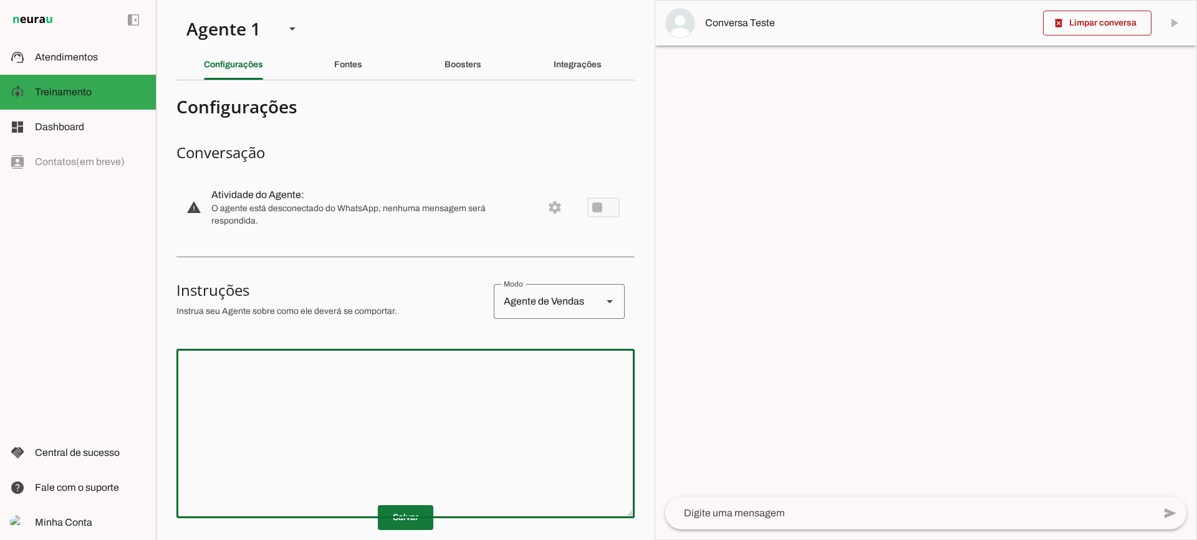
drag, startPoint x: 384, startPoint y: 515, endPoint x: 366, endPoint y: 504, distance: 20.4
click at [384, 514] on span at bounding box center [405, 518] width 55 height 30
